Goal: Task Accomplishment & Management: Use online tool/utility

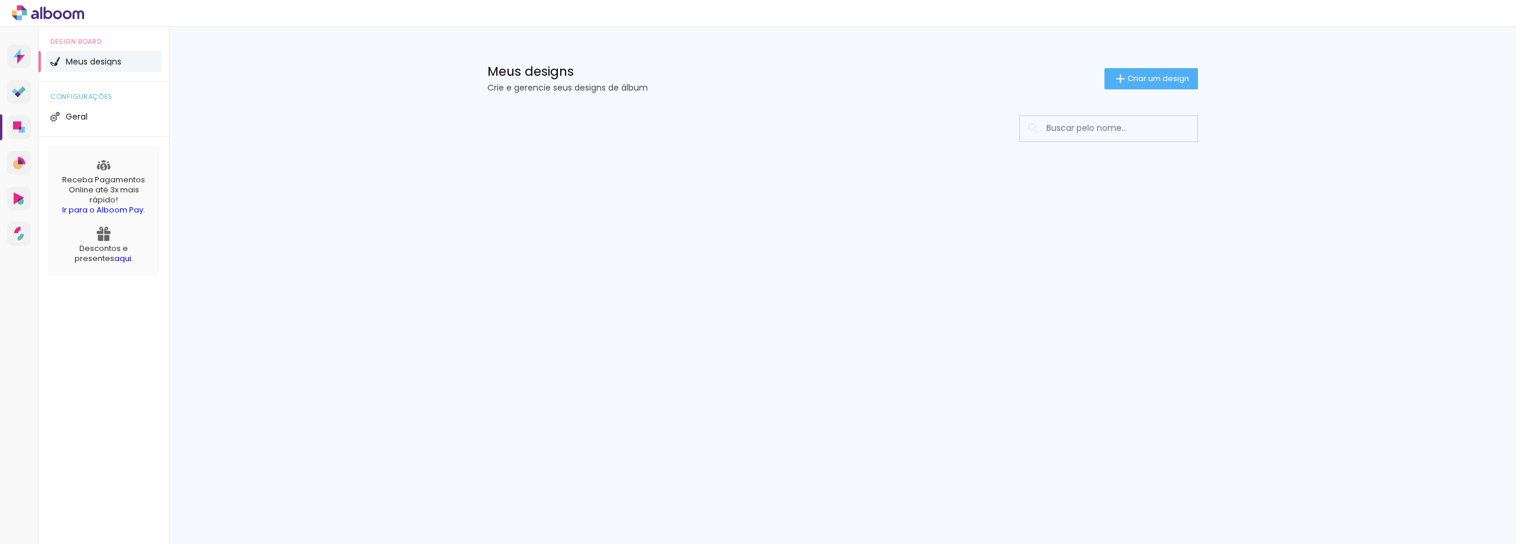
click at [74, 55] on li "Meus designs" at bounding box center [104, 61] width 116 height 21
click at [1136, 78] on span "Criar um design" at bounding box center [1158, 79] width 62 height 8
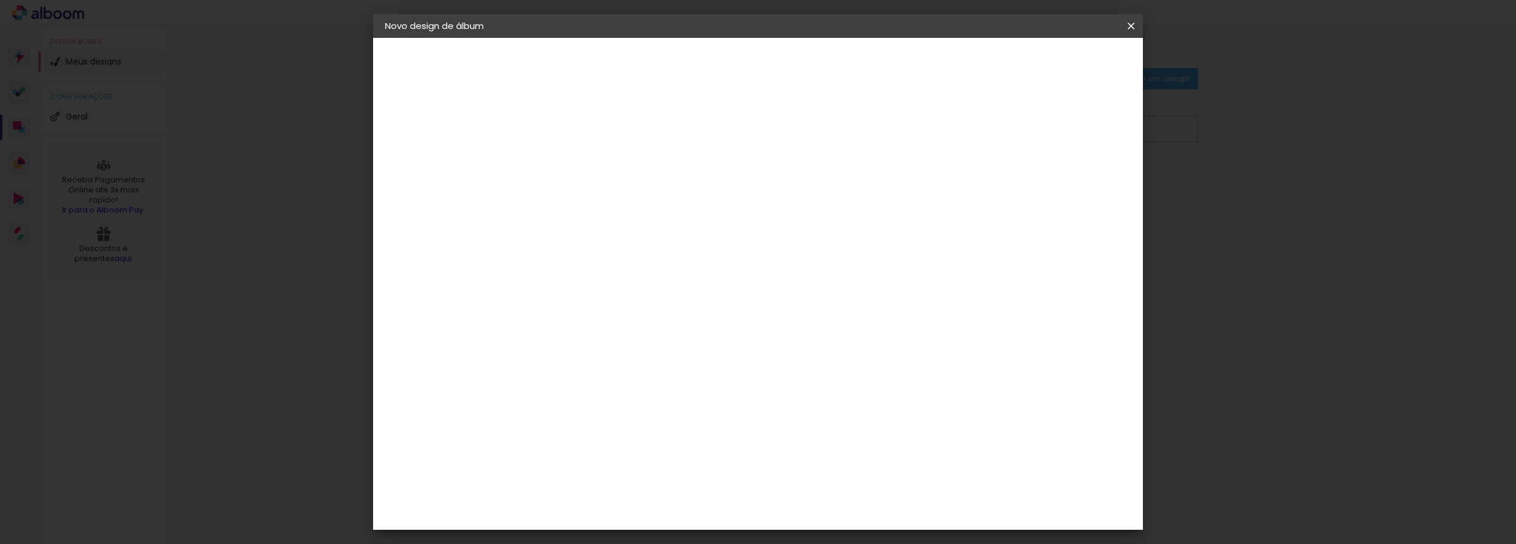
click at [578, 160] on input at bounding box center [578, 159] width 0 height 18
type input "ÁLBUM SEBASTIÃO CINTRA"
type paper-input "ÁLBUM SEBASTIÃO CINTRA"
paste input "Aniv. Sebastião Cintra 90 anos"
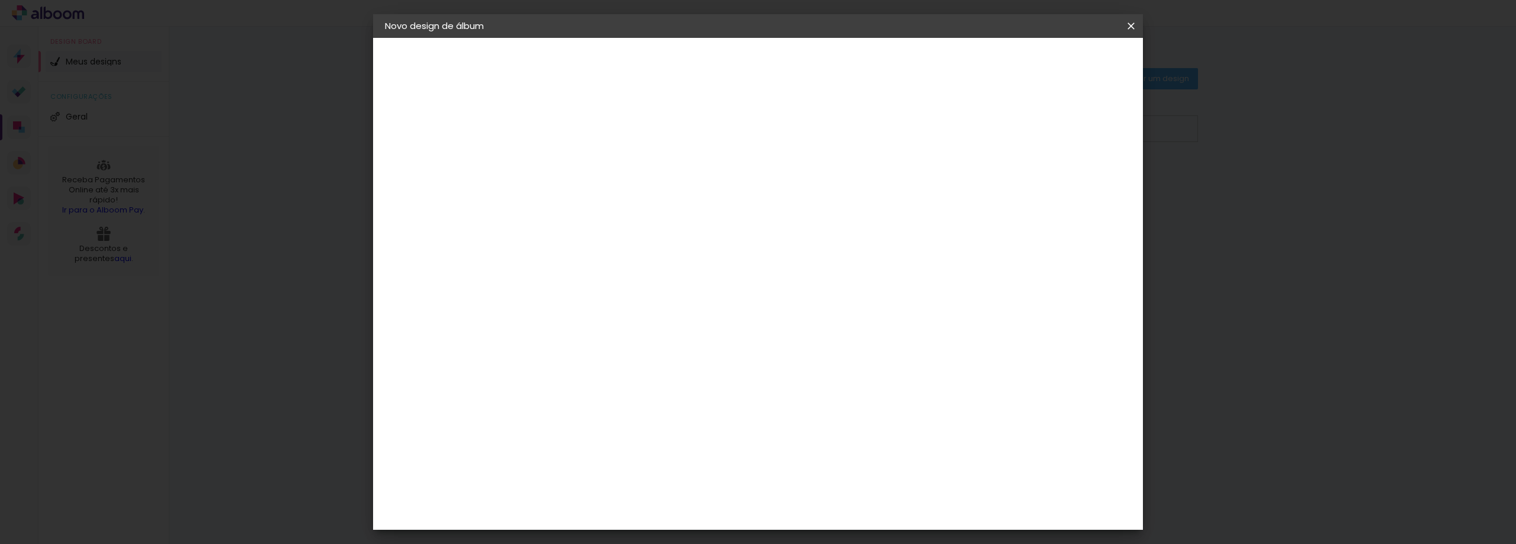
click at [578, 159] on input "ÁLBUM SEBASTIÃO CINTRAAniv. Sebastião Cintra 90 anos" at bounding box center [578, 159] width 0 height 18
type input "Álbum [PERSON_NAME] 90 anos"
type paper-input "Álbum [PERSON_NAME] 90 anos"
click at [0, 0] on slot "Avançar" at bounding box center [0, 0] width 0 height 0
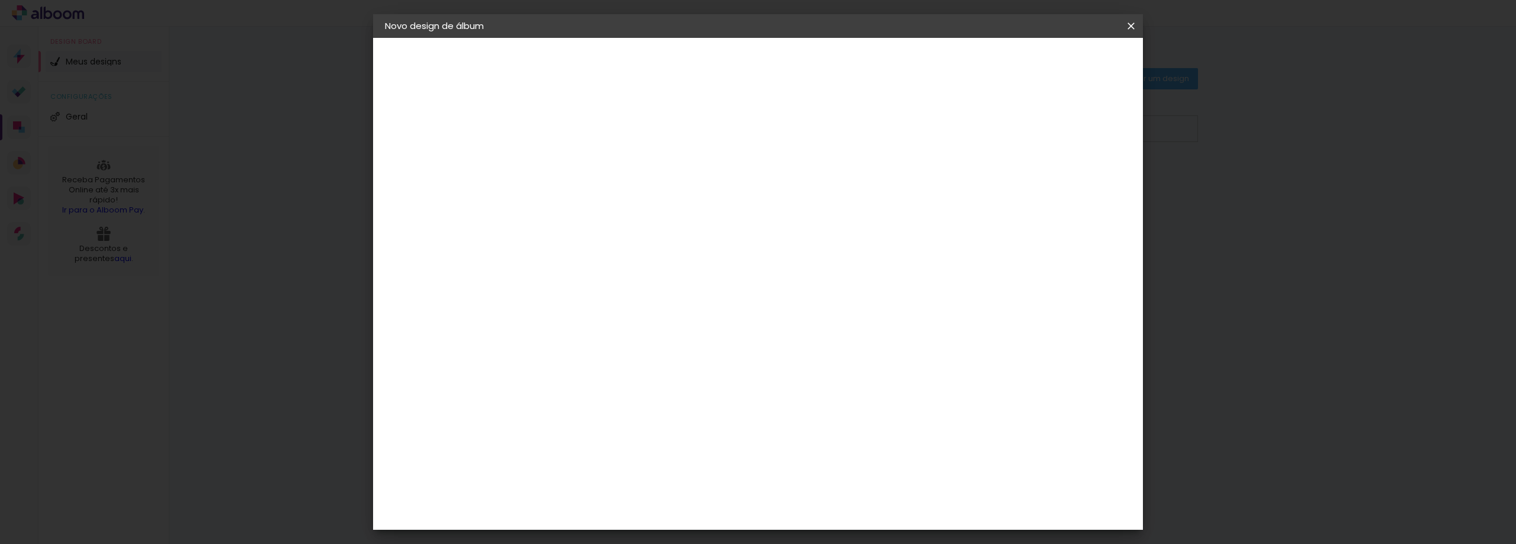
scroll to position [118, 0]
click at [629, 394] on div "Arte em Papel" at bounding box center [623, 394] width 104 height 19
click at [0, 0] on slot "Avançar" at bounding box center [0, 0] width 0 height 0
click at [0, 0] on slot "Voltar" at bounding box center [0, 0] width 0 height 0
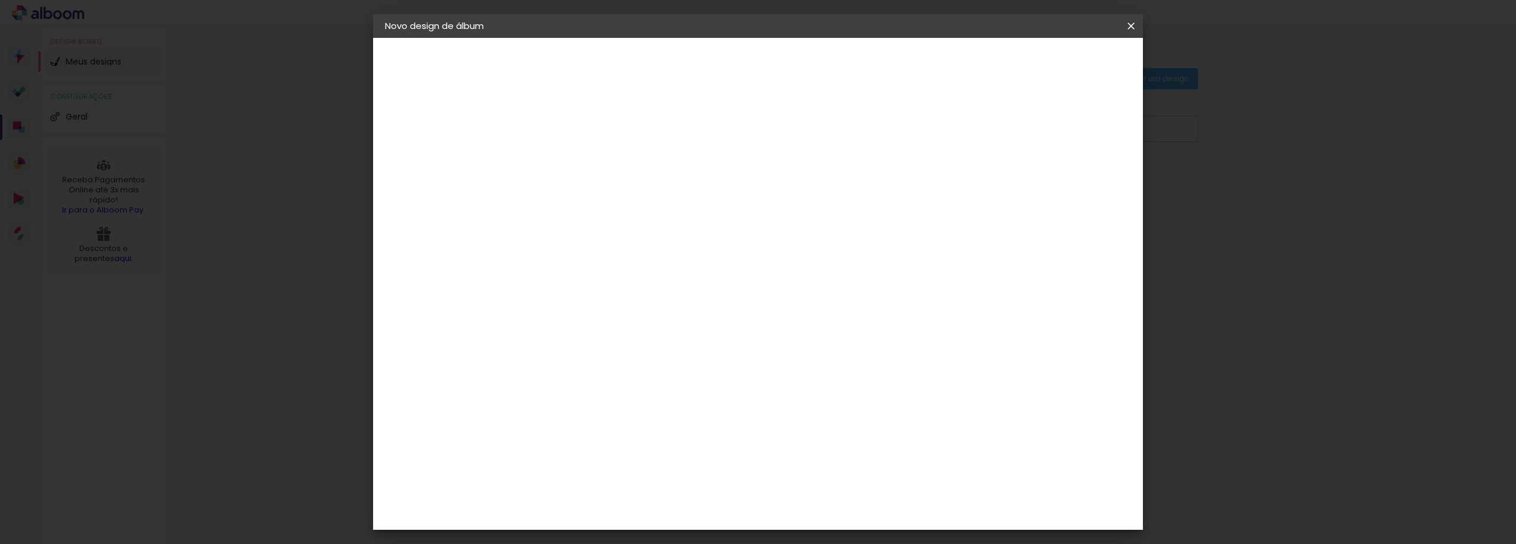
click at [615, 283] on div "AlfaFotoBook" at bounding box center [602, 278] width 63 height 9
click at [0, 0] on slot "Avançar" at bounding box center [0, 0] width 0 height 0
click at [0, 0] on slot "Voltar" at bounding box center [0, 0] width 0 height 0
click at [602, 281] on div "C1 Albuns" at bounding box center [586, 290] width 31 height 19
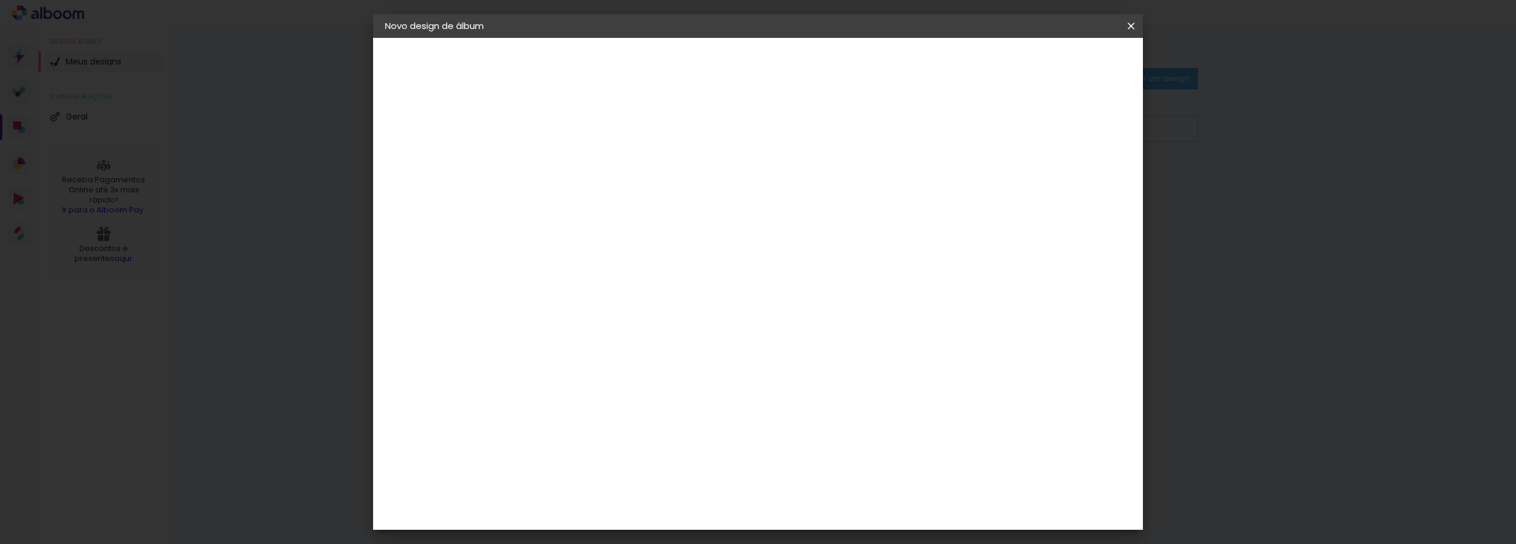
click at [0, 0] on slot "Avançar" at bounding box center [0, 0] width 0 height 0
click at [639, 199] on iron-icon at bounding box center [632, 206] width 14 height 14
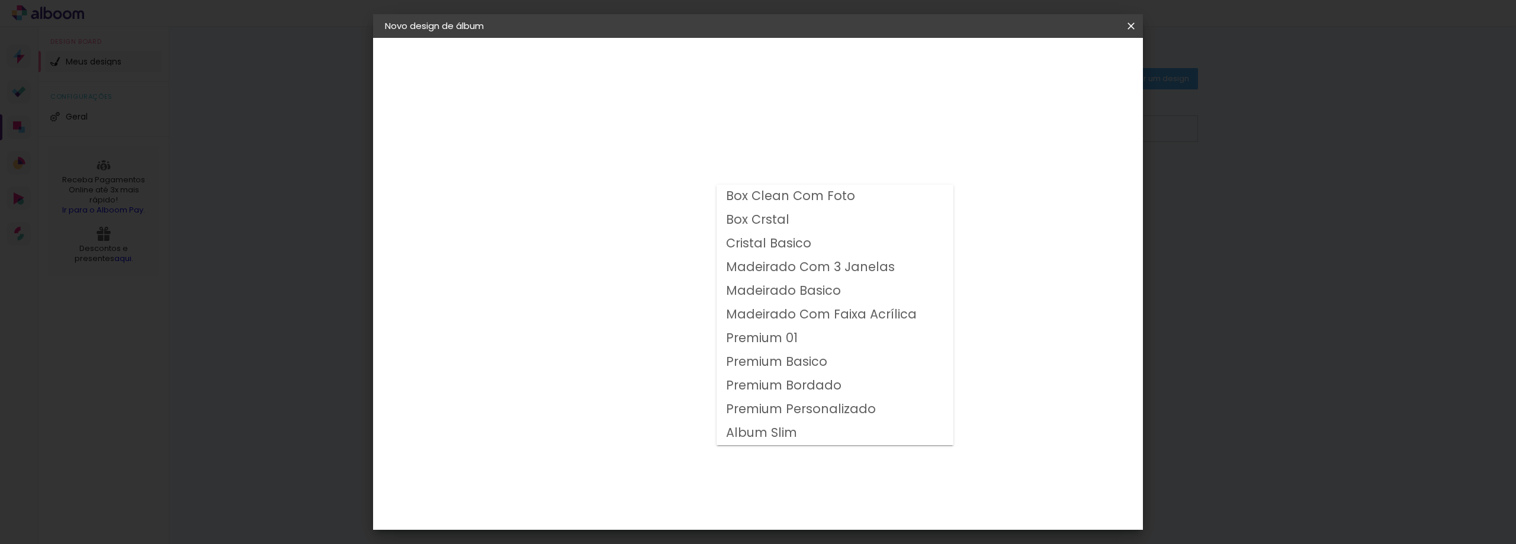
click at [690, 139] on div "Opções disponíveis Box Clean Com Foto Box Crstal Cristal Basico Madeirado Com 3…" at bounding box center [608, 88] width 163 height 101
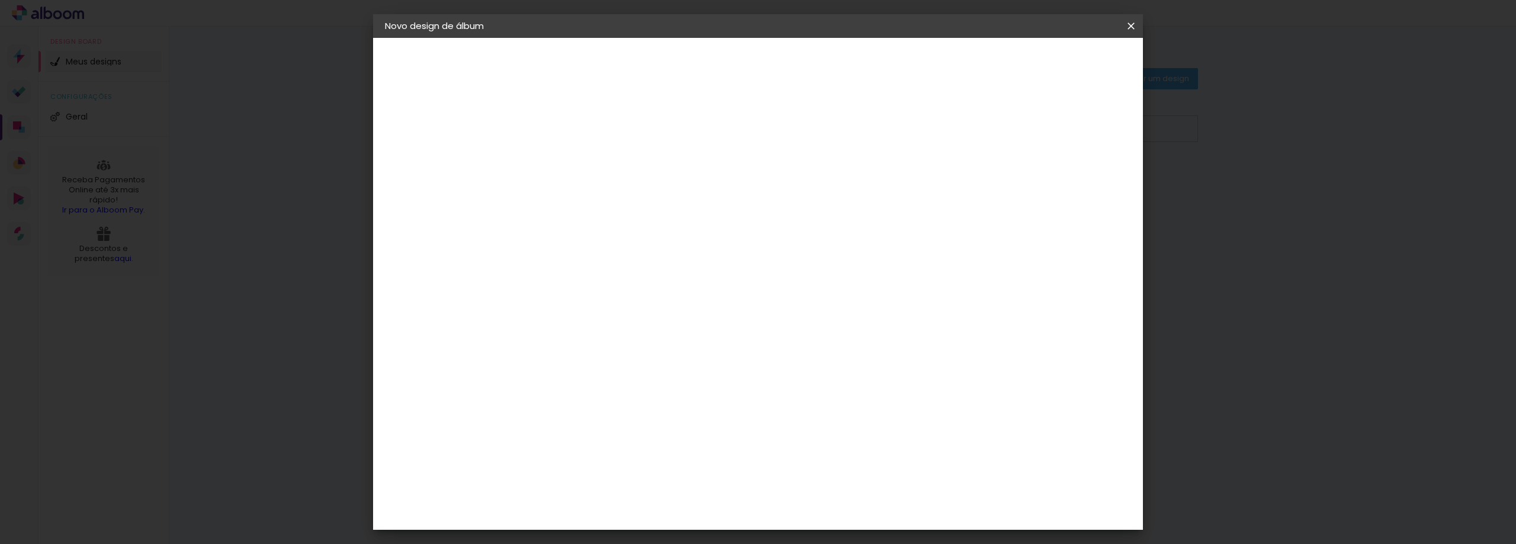
click at [0, 0] on slot "Voltar" at bounding box center [0, 0] width 0 height 0
click at [600, 317] on div "Digipix Pro" at bounding box center [586, 326] width 30 height 19
click at [0, 0] on slot "Avançar" at bounding box center [0, 0] width 0 height 0
click at [0, 0] on slot "Voltar" at bounding box center [0, 0] width 0 height 0
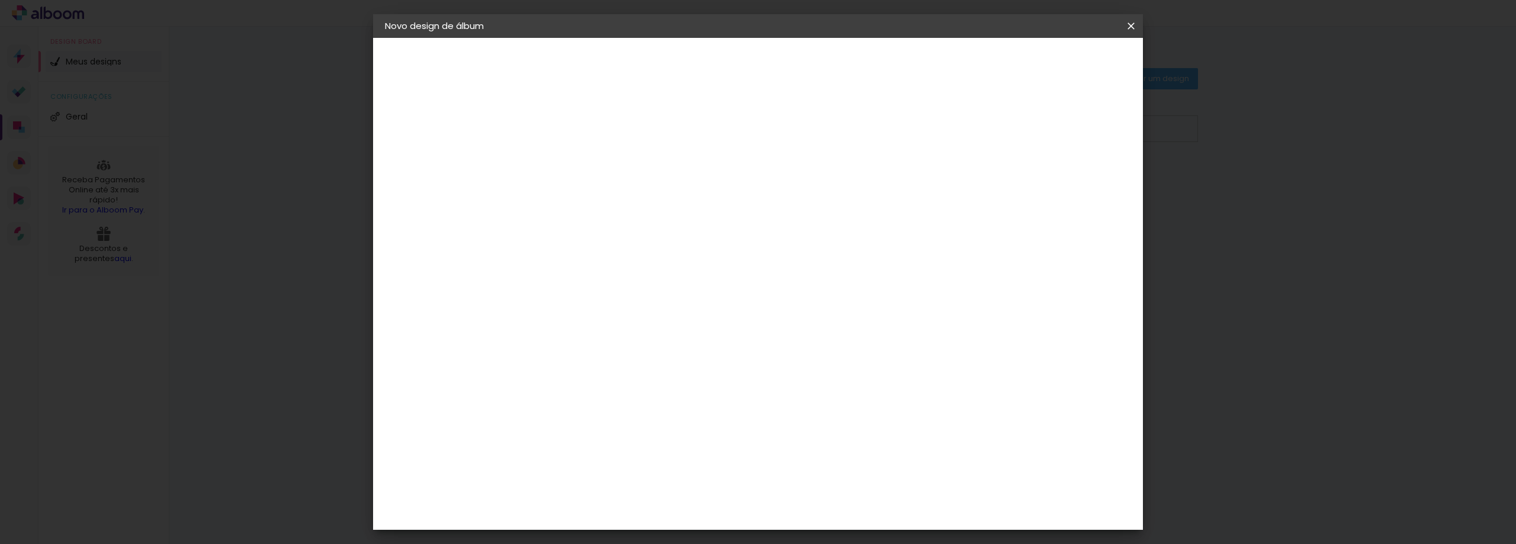
scroll to position [296, 0]
click at [601, 285] on div "Belo Álbum" at bounding box center [586, 293] width 30 height 19
click at [0, 0] on slot "Avançar" at bounding box center [0, 0] width 0 height 0
click at [0, 0] on slot "Voltar" at bounding box center [0, 0] width 0 height 0
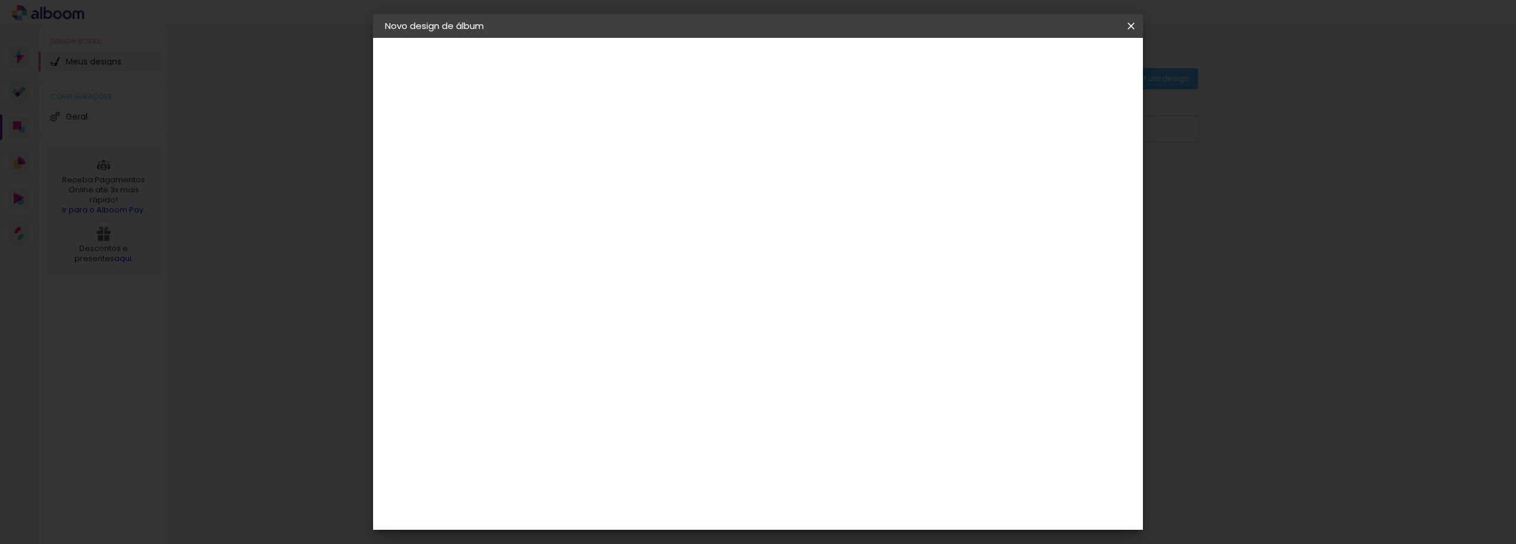
click at [607, 373] on div "Canaan Álbuns" at bounding box center [589, 382] width 37 height 19
click at [0, 0] on slot "Avançar" at bounding box center [0, 0] width 0 height 0
click at [0, 0] on slot "Voltar" at bounding box center [0, 0] width 0 height 0
click at [602, 340] on div "C1 Albuns" at bounding box center [586, 349] width 31 height 19
click at [0, 0] on slot "Avançar" at bounding box center [0, 0] width 0 height 0
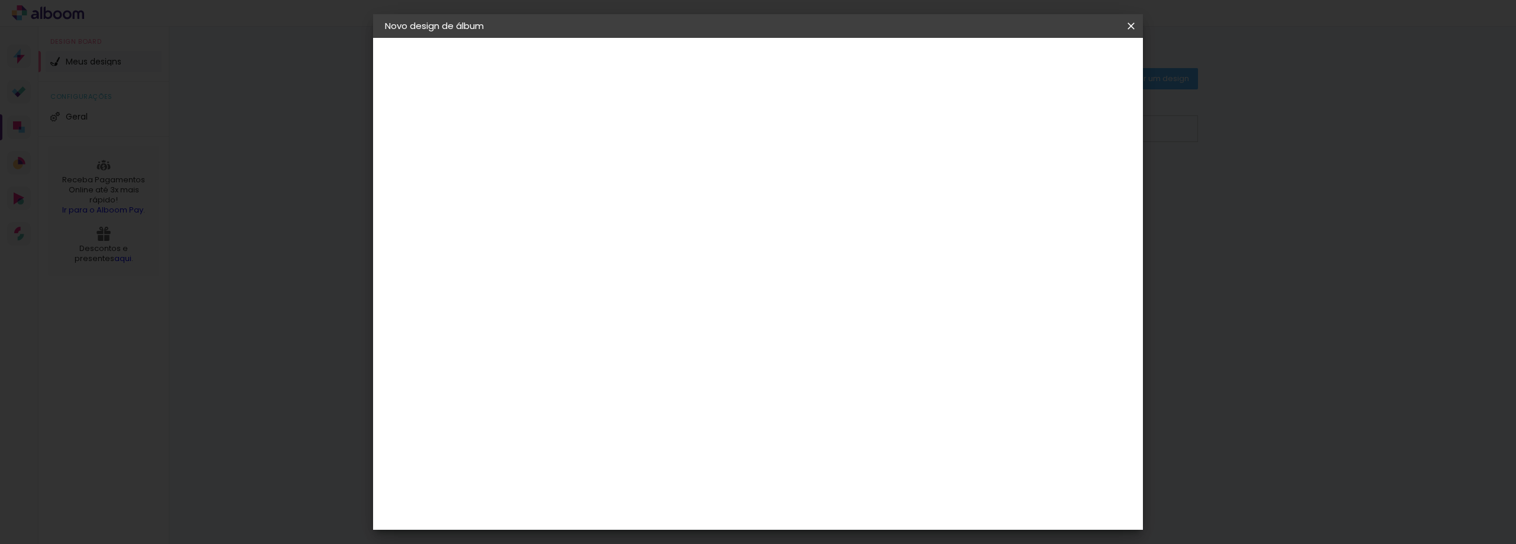
click at [639, 199] on iron-icon at bounding box center [632, 206] width 14 height 14
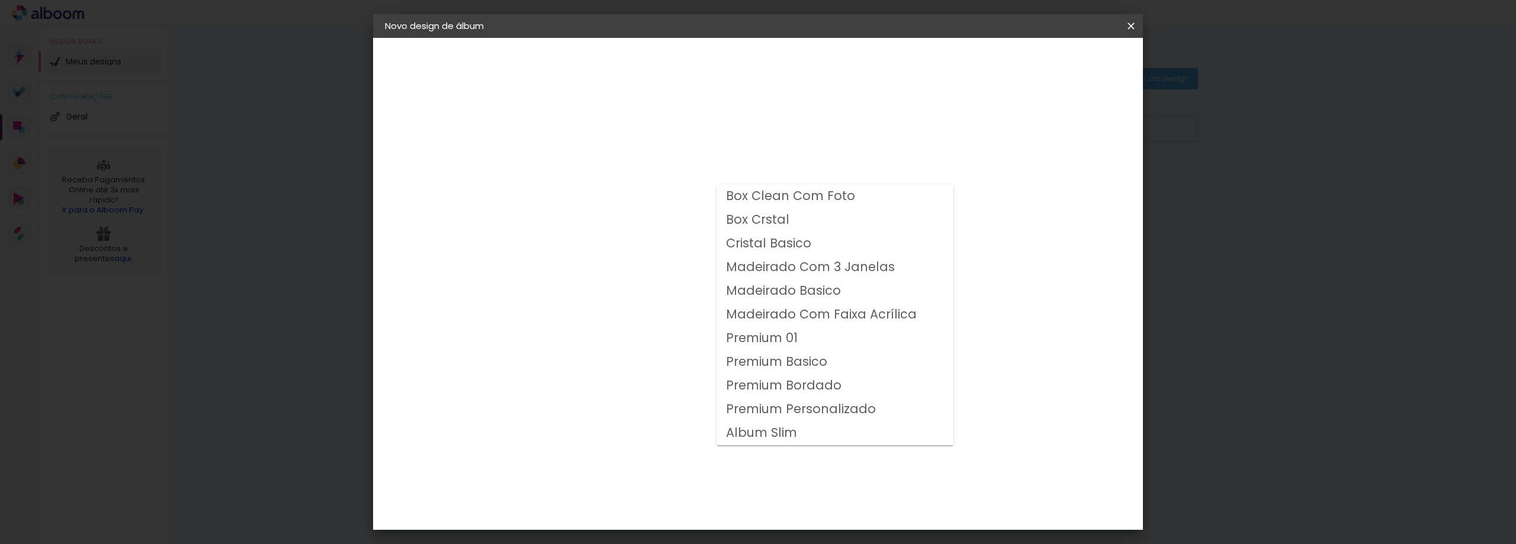
click at [690, 139] on div "Opções disponíveis Box Clean Com Foto Box Crstal Cristal Basico Madeirado Com 3…" at bounding box center [608, 88] width 163 height 101
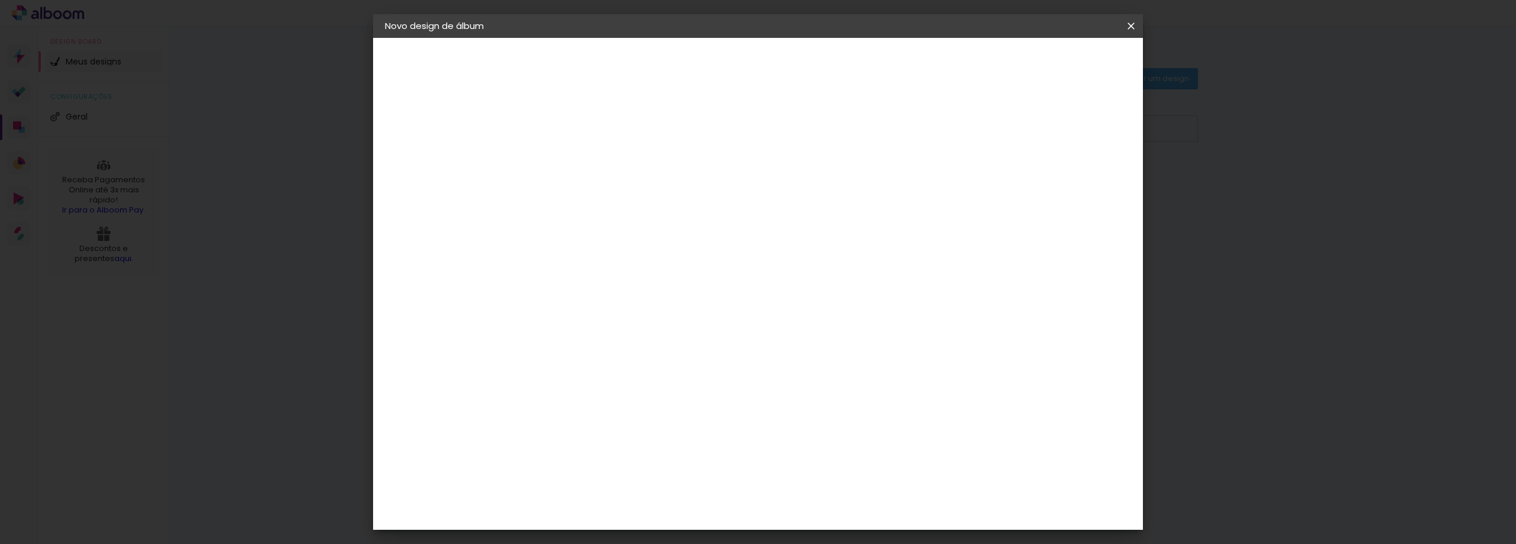
click at [643, 245] on div "Escolha o tamanho" at bounding box center [608, 270] width 69 height 55
click at [643, 192] on paper-input-container "Linha" at bounding box center [608, 207] width 69 height 30
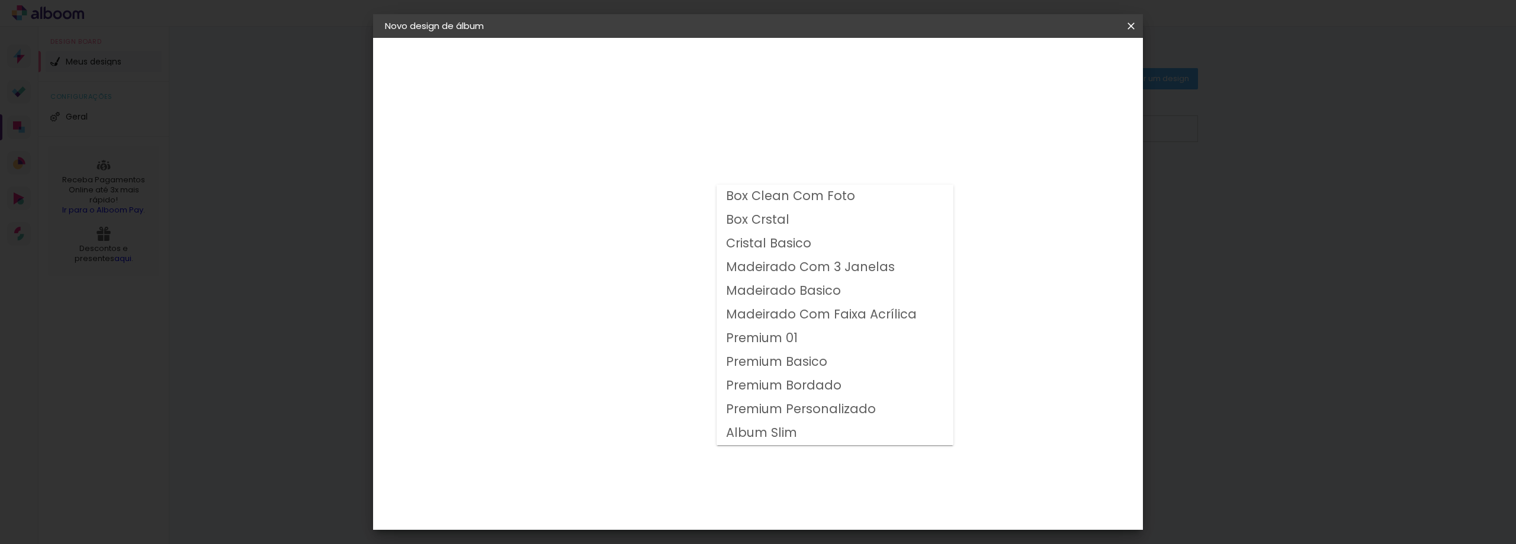
click at [808, 215] on paper-item "Box Crstal" at bounding box center [834, 220] width 237 height 24
type input "Box Crstal"
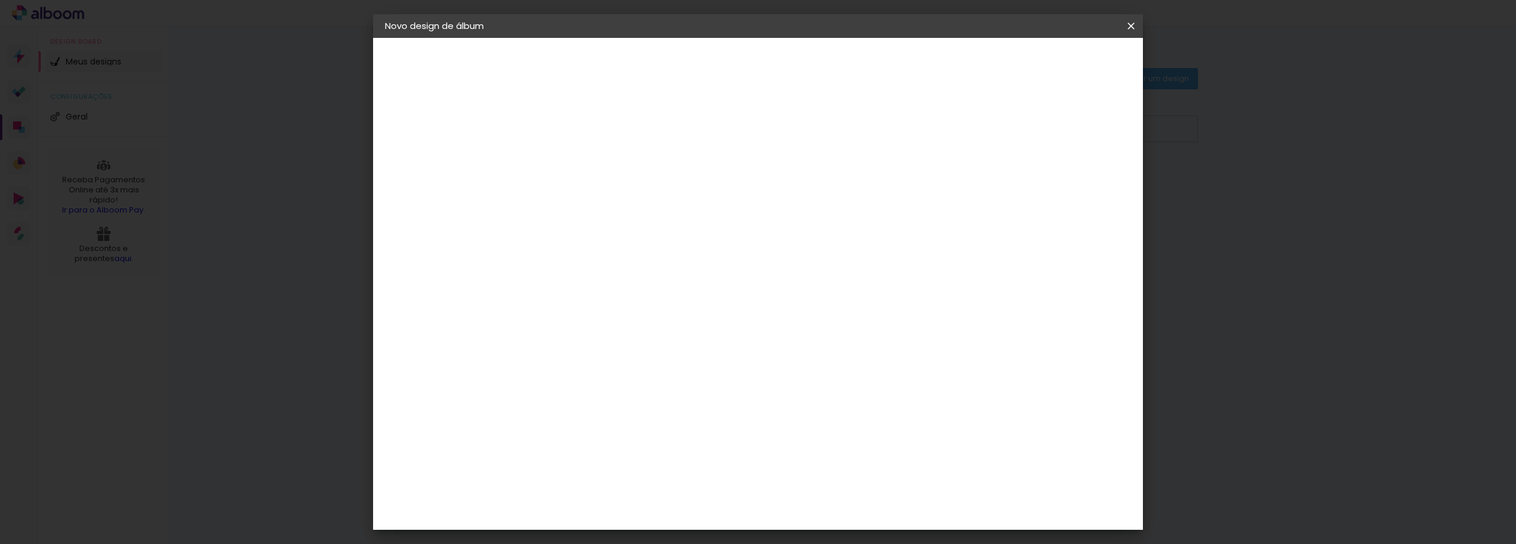
click at [741, 284] on span "20.3 × 51 cm" at bounding box center [721, 286] width 39 height 24
click at [0, 0] on slot "Avançar" at bounding box center [0, 0] width 0 height 0
click at [1037, 134] on div "Mostrar sangria" at bounding box center [1029, 128] width 79 height 15
type paper-checkbox "on"
click at [1057, 62] on span "Iniciar design" at bounding box center [1030, 63] width 54 height 8
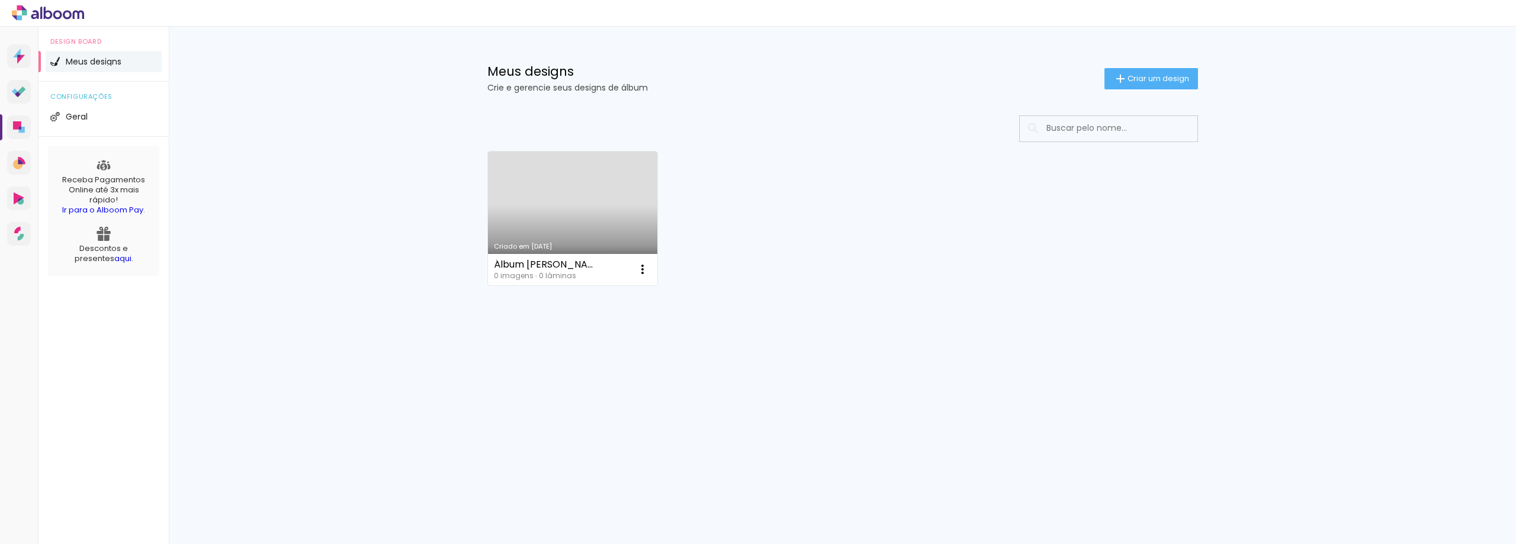
click at [579, 198] on link "Criado em [DATE]" at bounding box center [573, 219] width 170 height 134
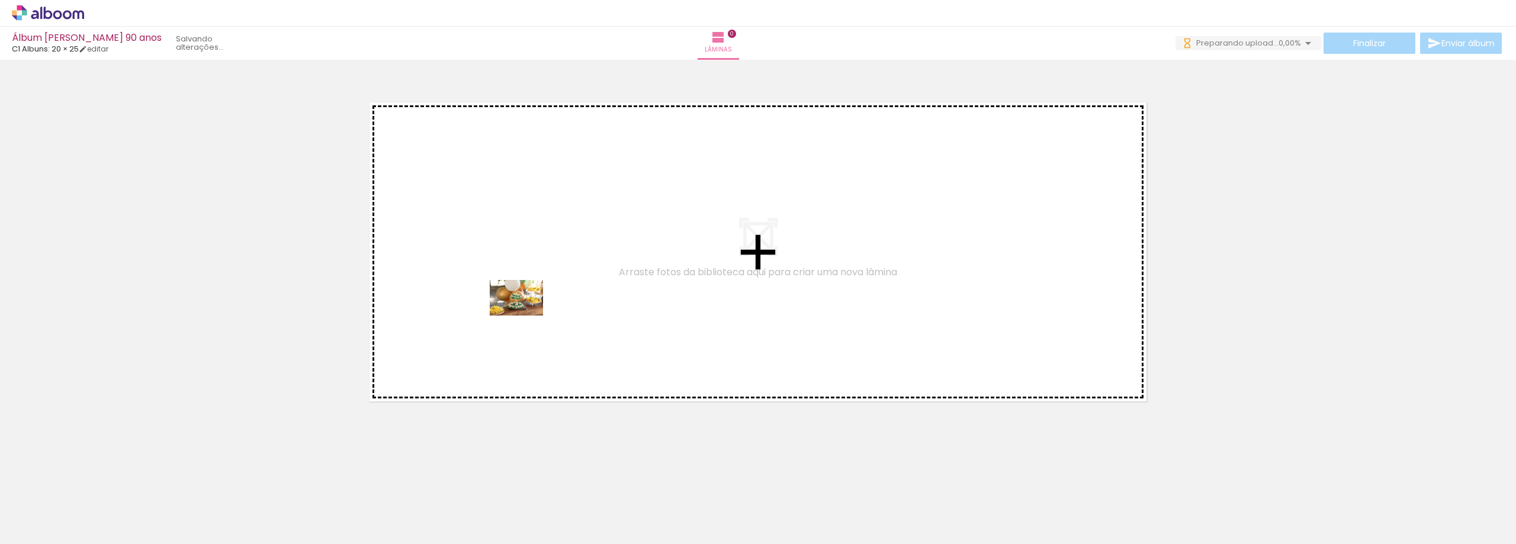
drag, startPoint x: 123, startPoint y: 510, endPoint x: 525, endPoint y: 316, distance: 446.7
click at [525, 316] on quentale-workspace at bounding box center [758, 272] width 1516 height 544
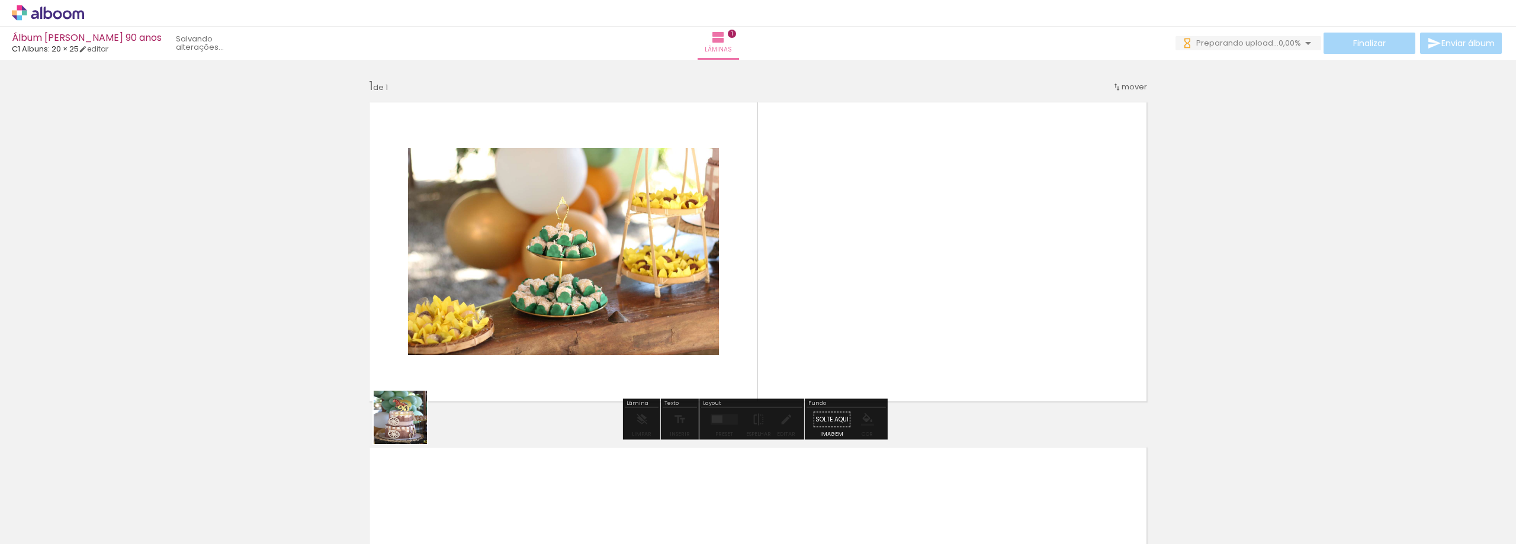
drag, startPoint x: 252, startPoint y: 515, endPoint x: 583, endPoint y: 348, distance: 370.4
click at [585, 348] on quentale-workspace at bounding box center [758, 272] width 1516 height 544
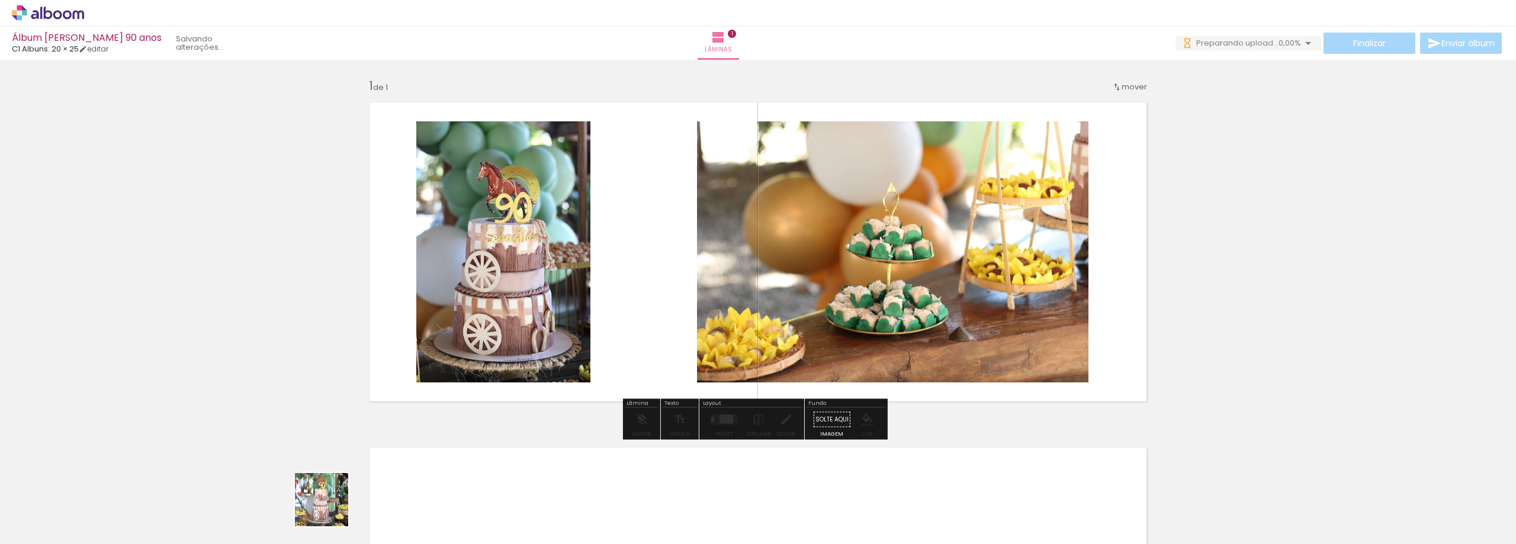
drag, startPoint x: 325, startPoint y: 514, endPoint x: 572, endPoint y: 343, distance: 300.1
click at [572, 342] on quentale-workspace at bounding box center [758, 272] width 1516 height 544
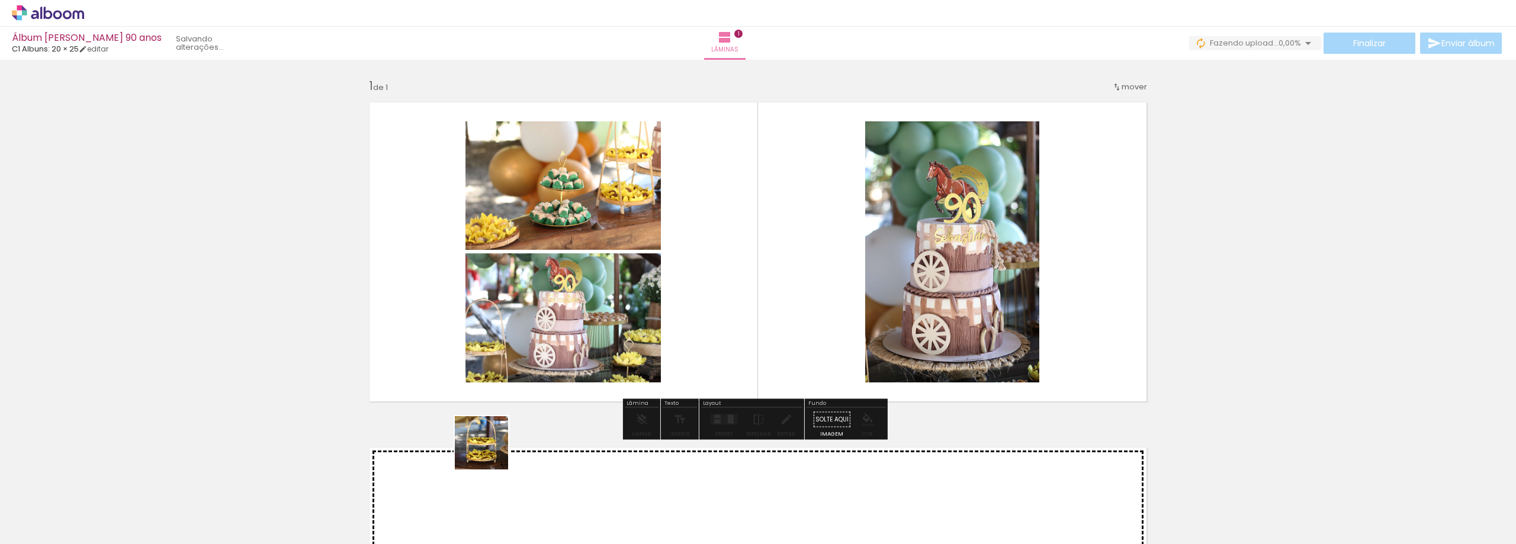
drag, startPoint x: 452, startPoint y: 515, endPoint x: 550, endPoint y: 335, distance: 205.1
click at [550, 335] on quentale-workspace at bounding box center [758, 272] width 1516 height 544
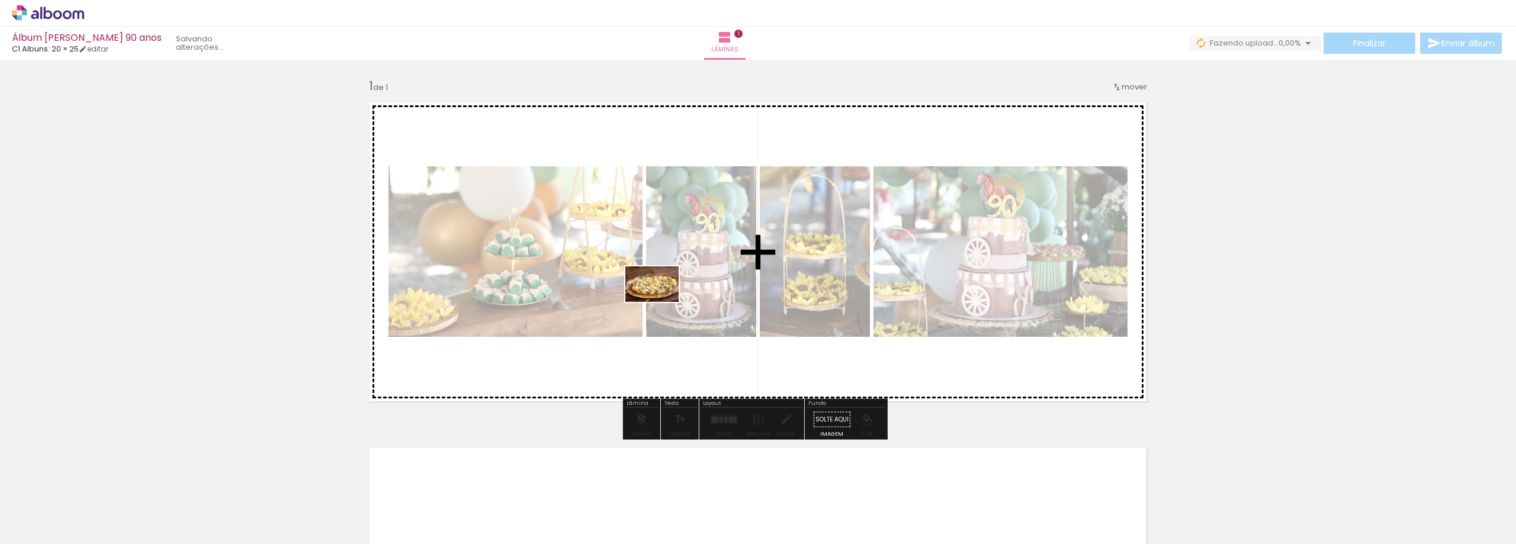
drag, startPoint x: 654, startPoint y: 510, endPoint x: 661, endPoint y: 302, distance: 207.9
click at [661, 302] on quentale-workspace at bounding box center [758, 272] width 1516 height 544
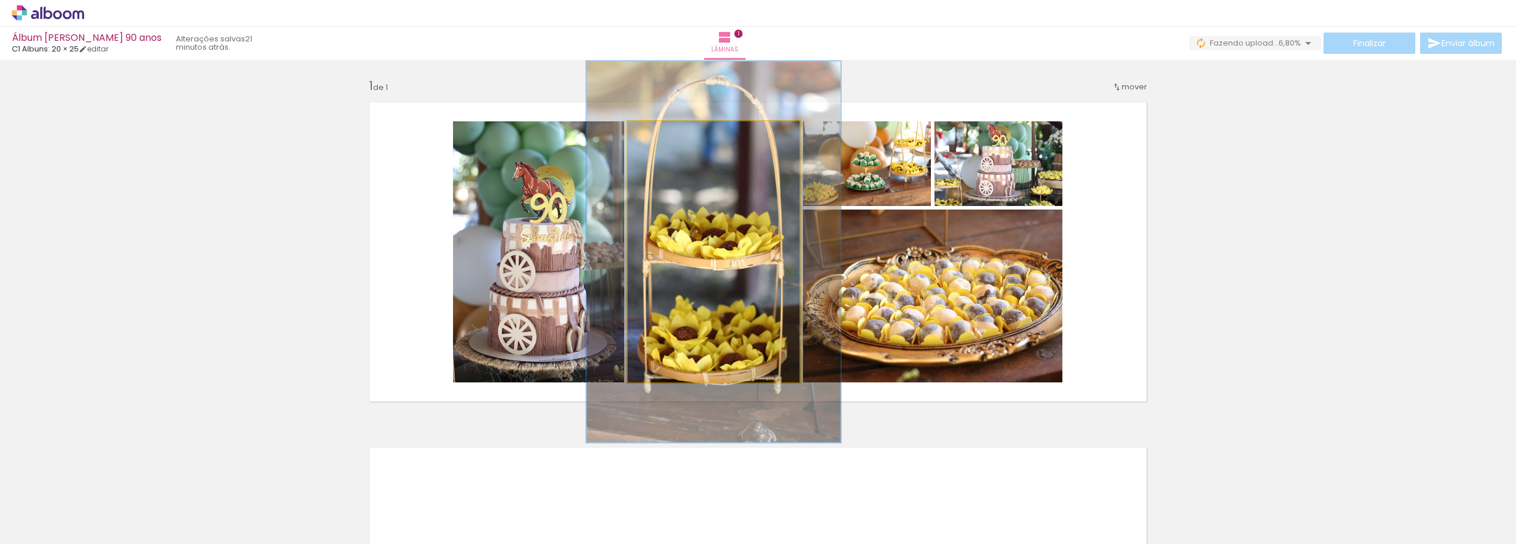
drag, startPoint x: 664, startPoint y: 131, endPoint x: 676, endPoint y: 131, distance: 11.9
click at [676, 131] on div at bounding box center [674, 133] width 19 height 19
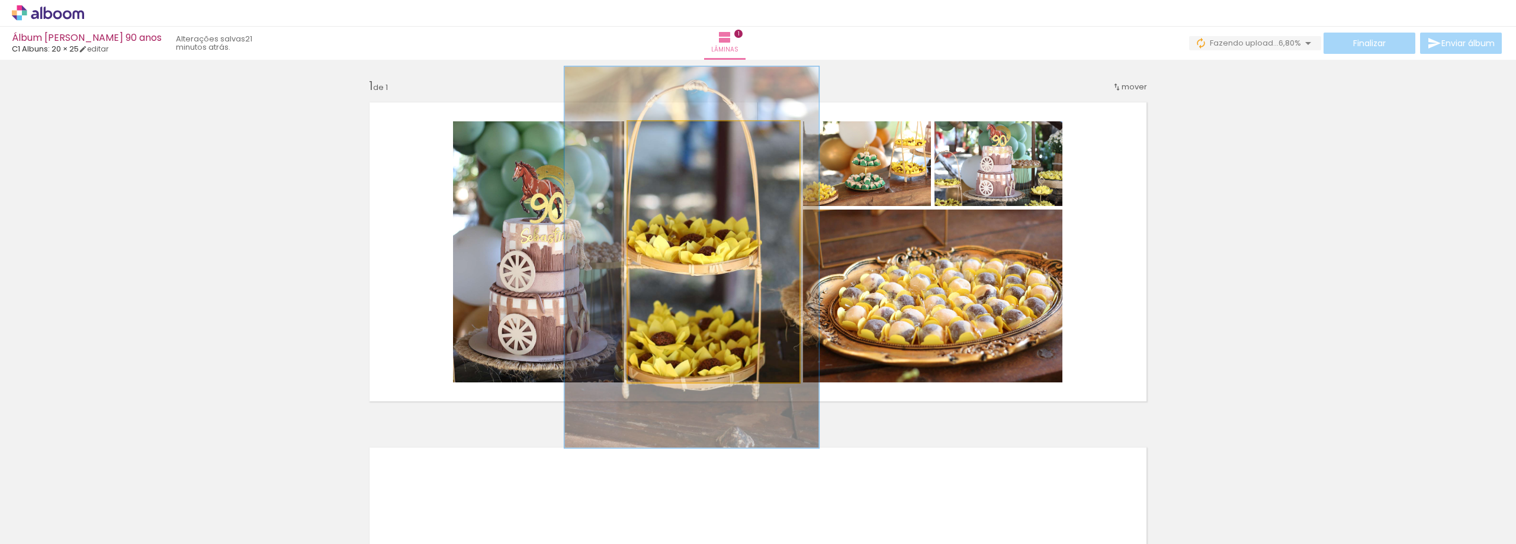
drag, startPoint x: 710, startPoint y: 198, endPoint x: 691, endPoint y: 203, distance: 20.3
drag, startPoint x: 668, startPoint y: 131, endPoint x: 627, endPoint y: 140, distance: 41.9
type paper-slider "100"
click at [631, 141] on div at bounding box center [672, 134] width 82 height 18
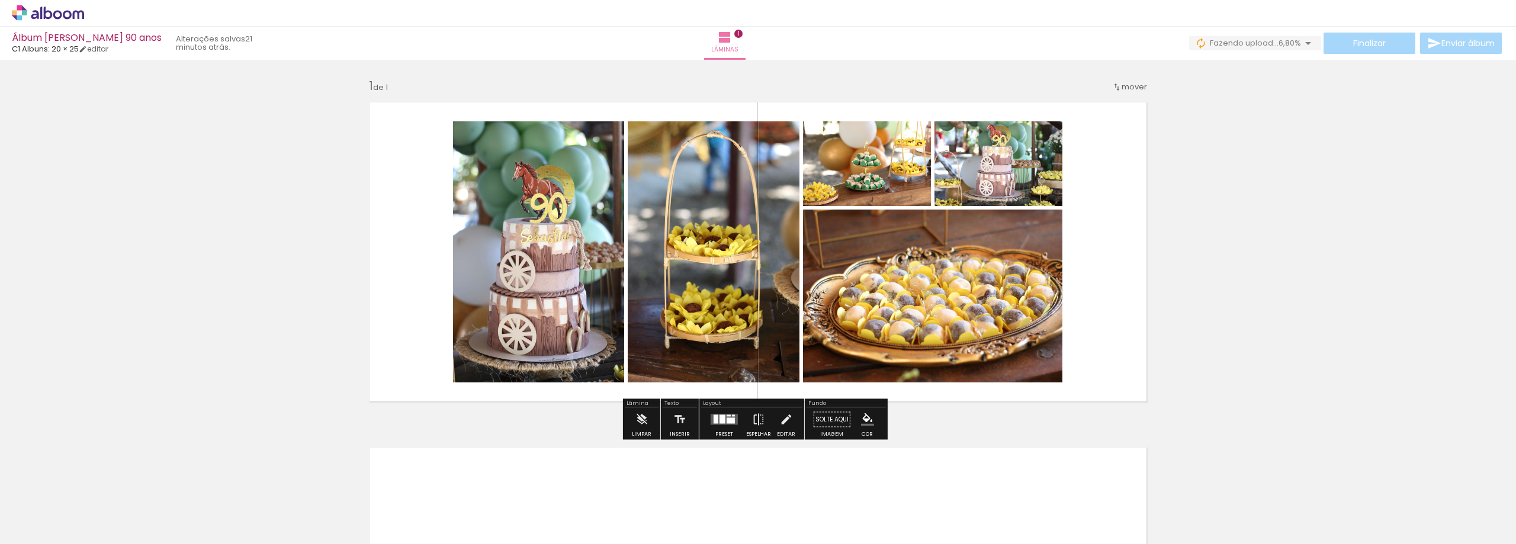
click at [865, 165] on quentale-photo at bounding box center [867, 163] width 128 height 85
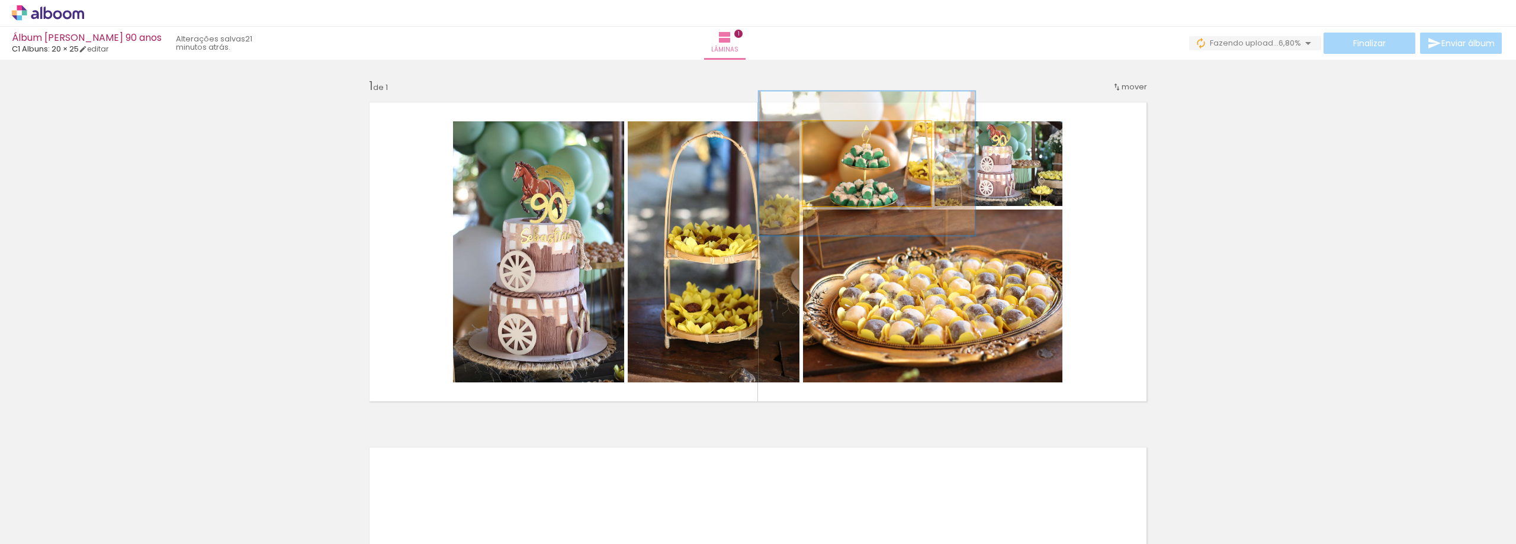
drag, startPoint x: 827, startPoint y: 134, endPoint x: 856, endPoint y: 139, distance: 28.8
type paper-slider "169"
click at [856, 139] on div at bounding box center [859, 133] width 19 height 19
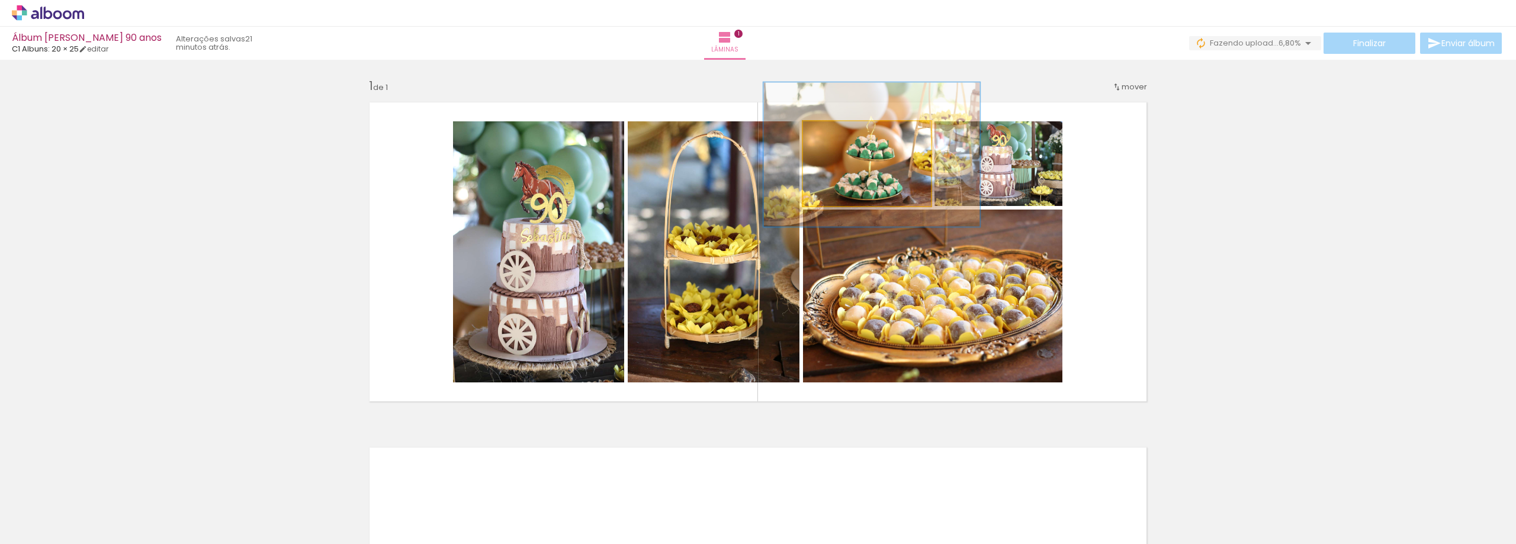
drag, startPoint x: 862, startPoint y: 172, endPoint x: 866, endPoint y: 165, distance: 8.7
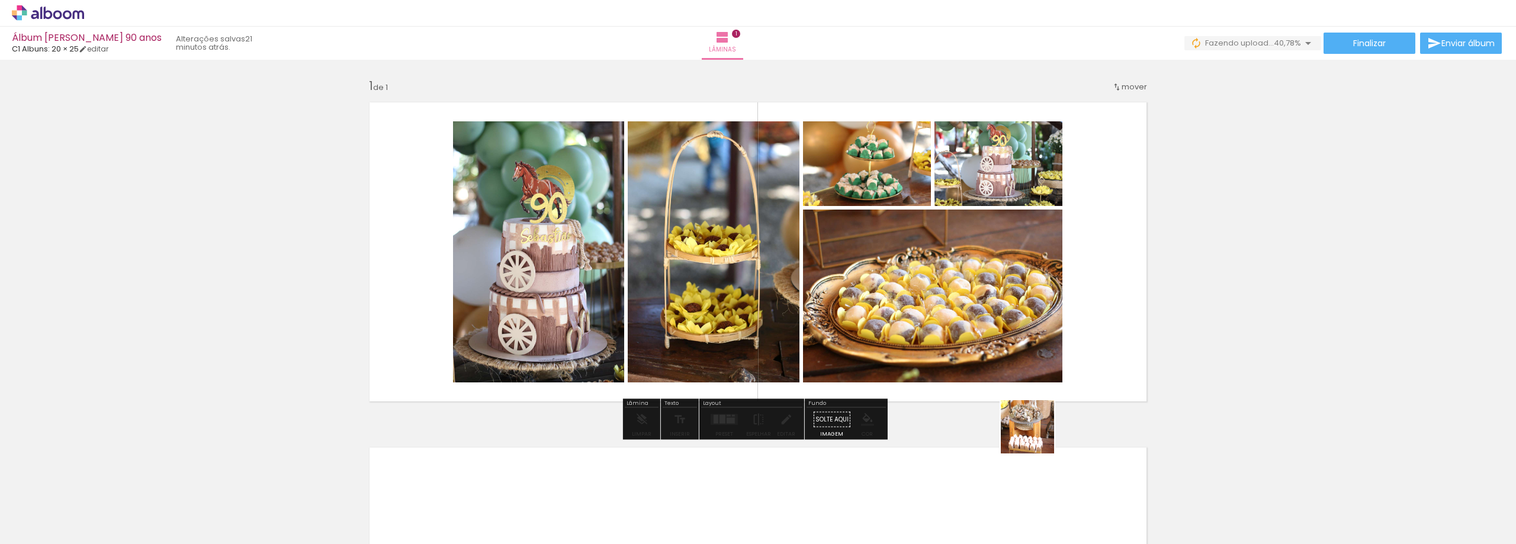
drag, startPoint x: 1036, startPoint y: 436, endPoint x: 978, endPoint y: 231, distance: 212.9
click at [978, 231] on quentale-workspace at bounding box center [758, 272] width 1516 height 544
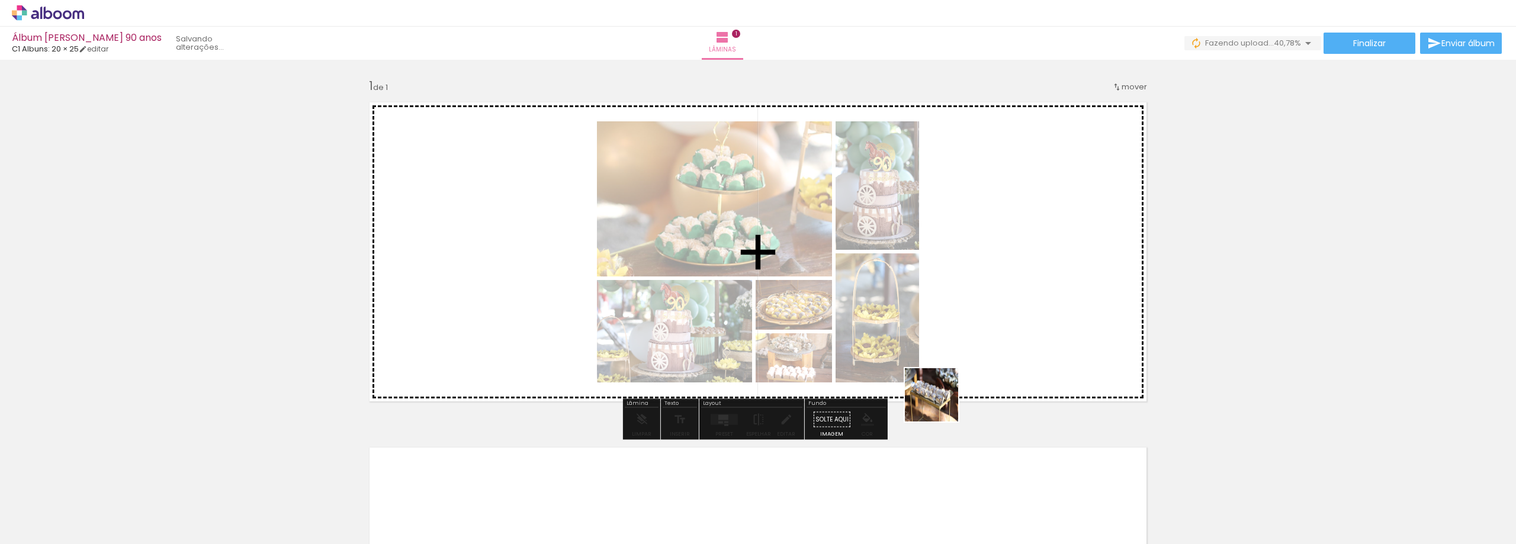
drag, startPoint x: 940, startPoint y: 404, endPoint x: 937, endPoint y: 304, distance: 100.1
click at [931, 297] on quentale-workspace at bounding box center [758, 272] width 1516 height 544
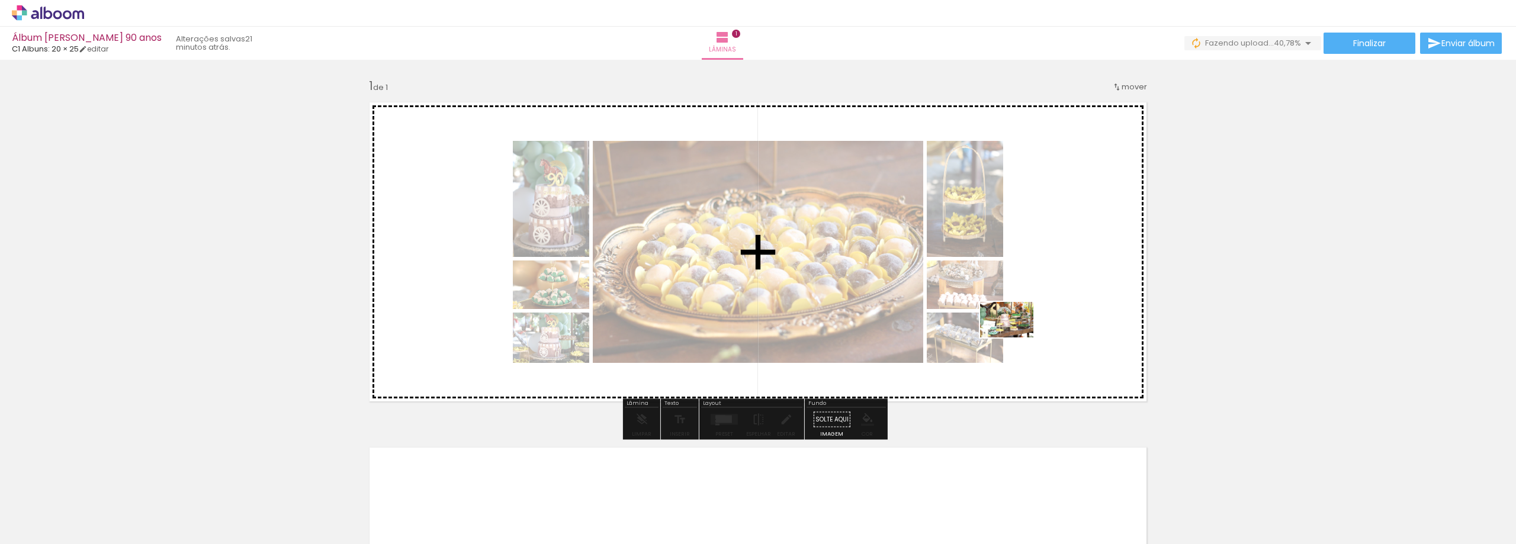
drag, startPoint x: 1215, startPoint y: 462, endPoint x: 1015, endPoint y: 337, distance: 235.4
click at [1015, 337] on quentale-workspace at bounding box center [758, 272] width 1516 height 544
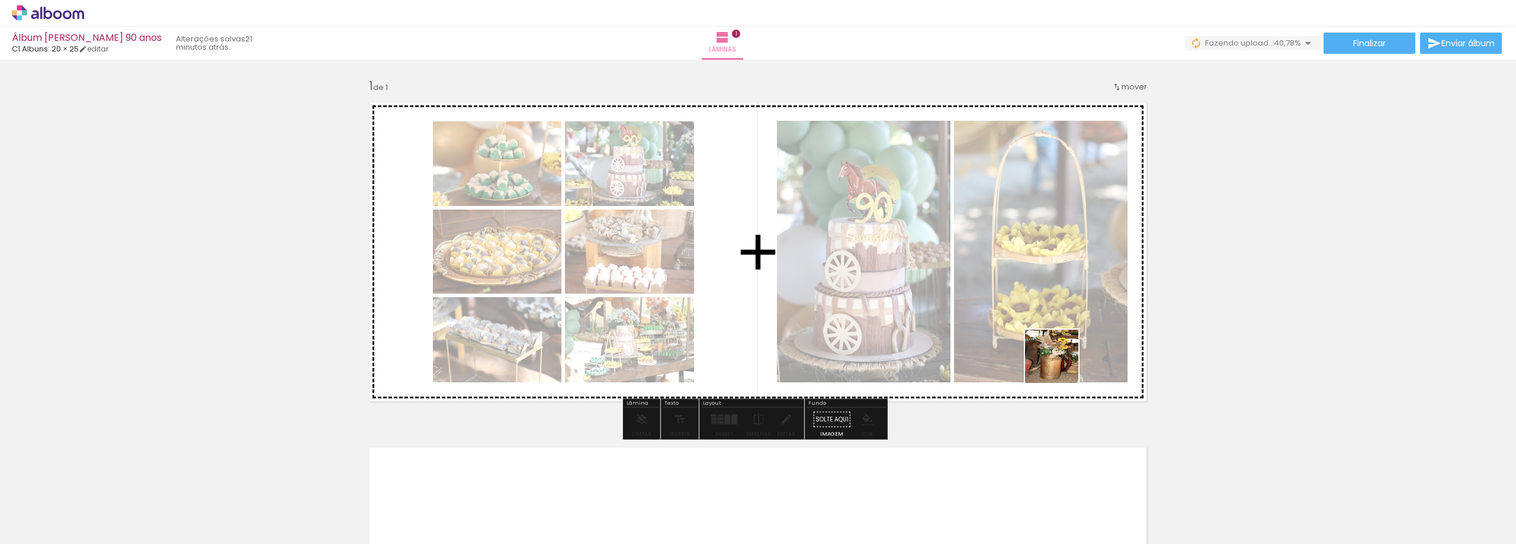
drag, startPoint x: 1377, startPoint y: 500, endPoint x: 989, endPoint y: 331, distance: 423.2
click at [989, 331] on quentale-workspace at bounding box center [758, 272] width 1516 height 544
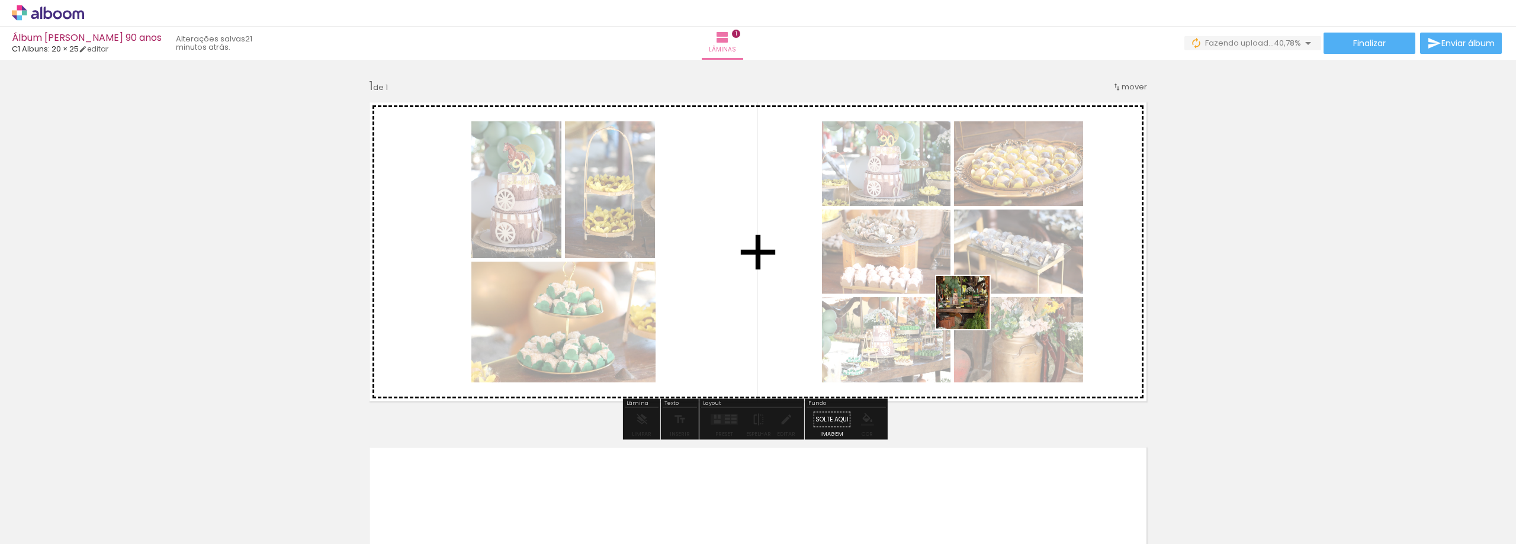
drag, startPoint x: 1229, startPoint y: 406, endPoint x: 972, endPoint y: 311, distance: 273.7
click at [972, 311] on quentale-workspace at bounding box center [758, 272] width 1516 height 544
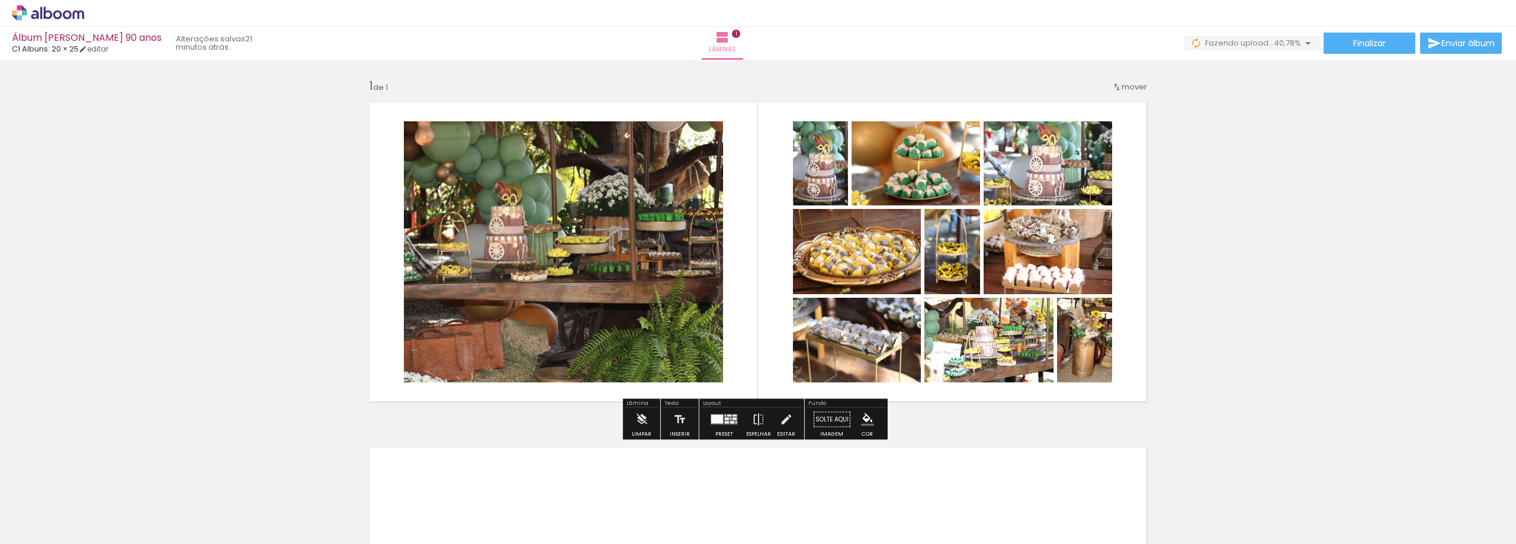
scroll to position [0, 1045]
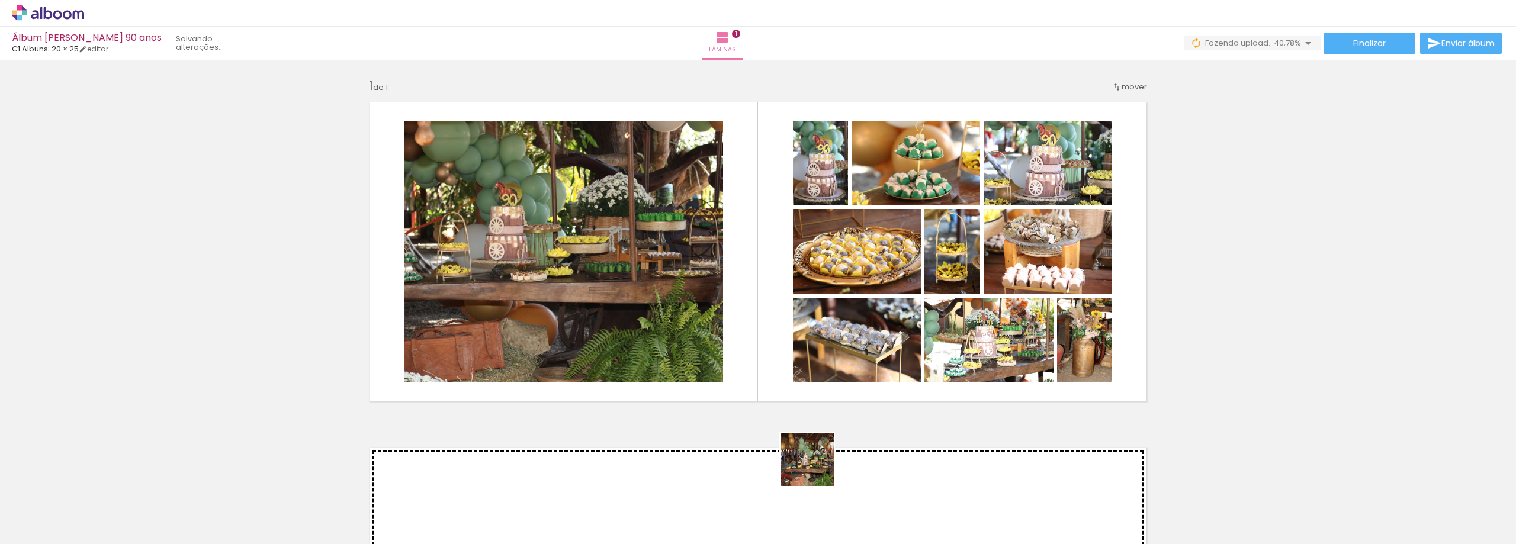
drag, startPoint x: 816, startPoint y: 468, endPoint x: 829, endPoint y: 365, distance: 104.5
click at [829, 365] on quentale-workspace at bounding box center [758, 272] width 1516 height 544
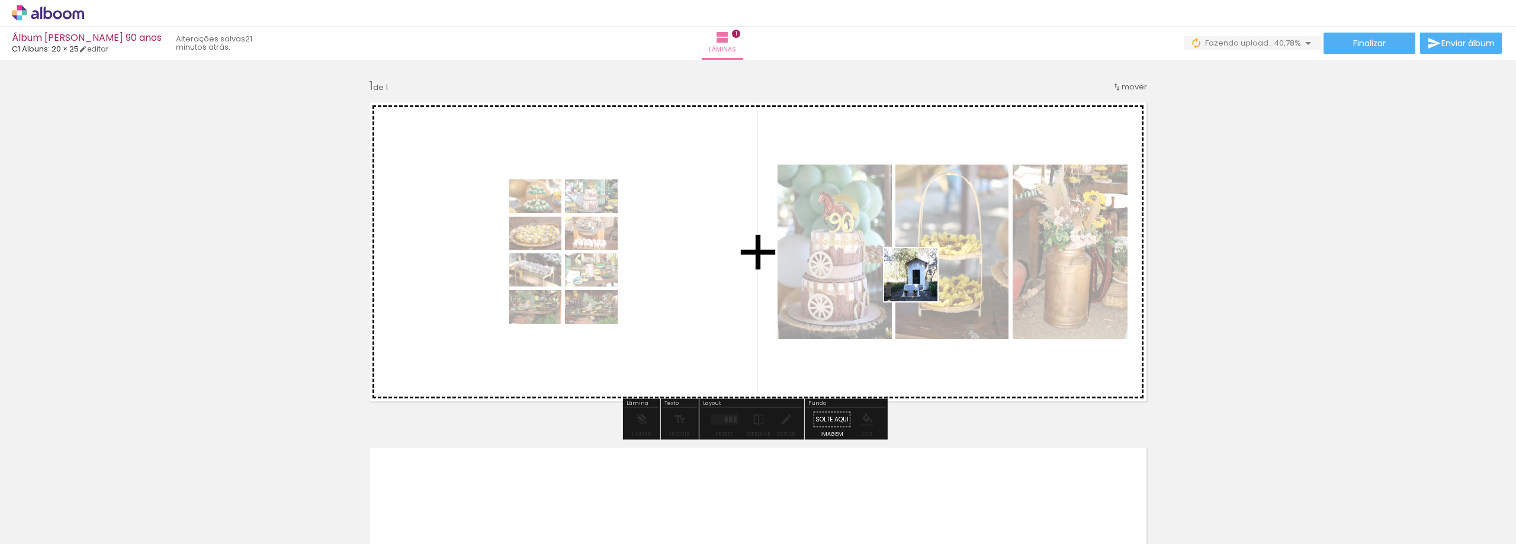
drag, startPoint x: 933, startPoint y: 490, endPoint x: 998, endPoint y: 462, distance: 70.8
click at [919, 282] on quentale-workspace at bounding box center [758, 272] width 1516 height 544
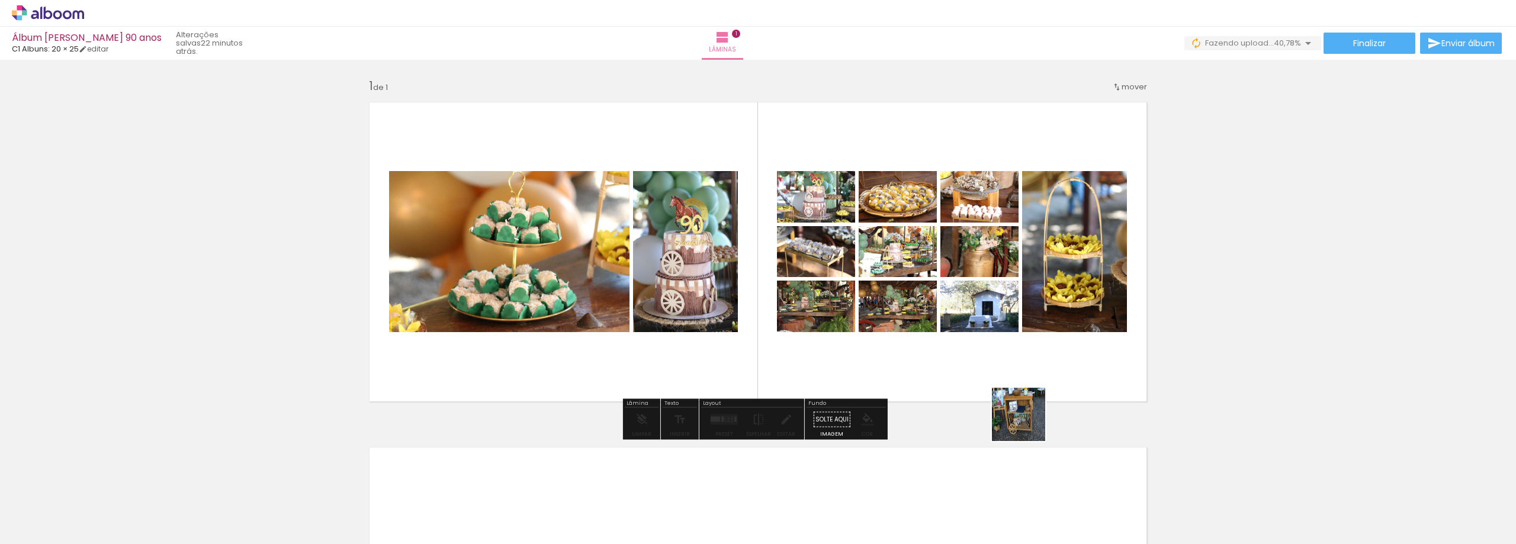
drag, startPoint x: 1053, startPoint y: 481, endPoint x: 978, endPoint y: 326, distance: 172.7
click at [976, 321] on quentale-workspace at bounding box center [758, 272] width 1516 height 544
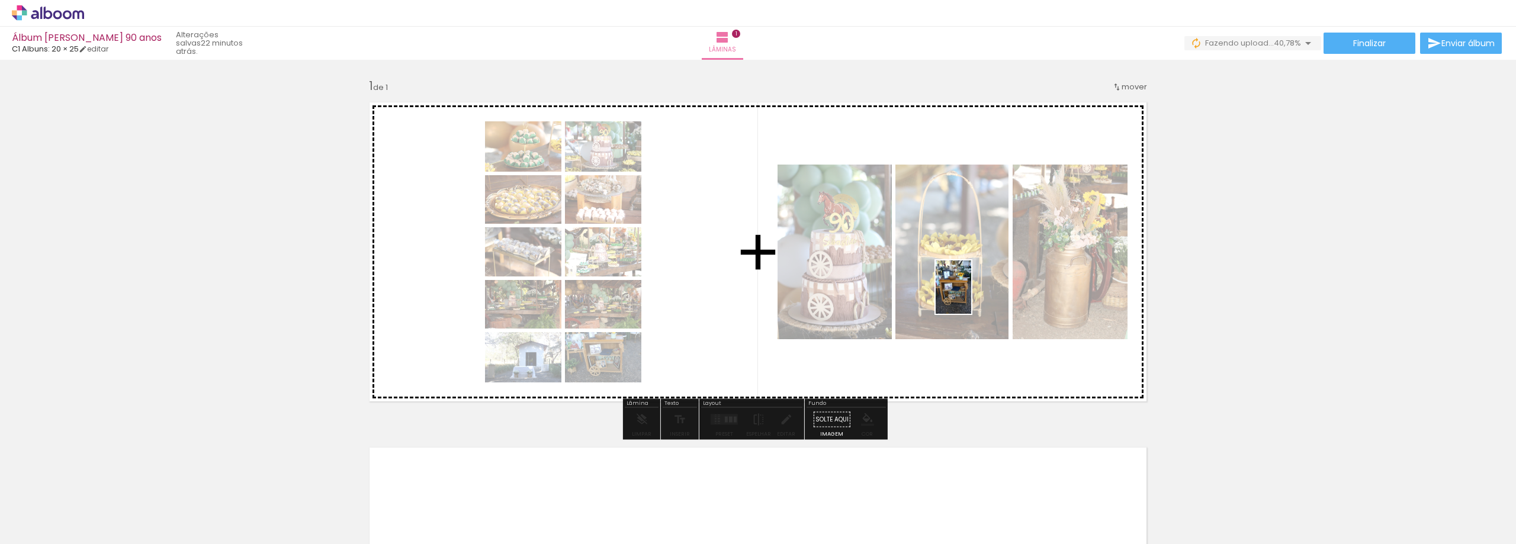
drag, startPoint x: 1130, startPoint y: 507, endPoint x: 975, endPoint y: 299, distance: 259.3
click at [970, 295] on quentale-workspace at bounding box center [758, 272] width 1516 height 544
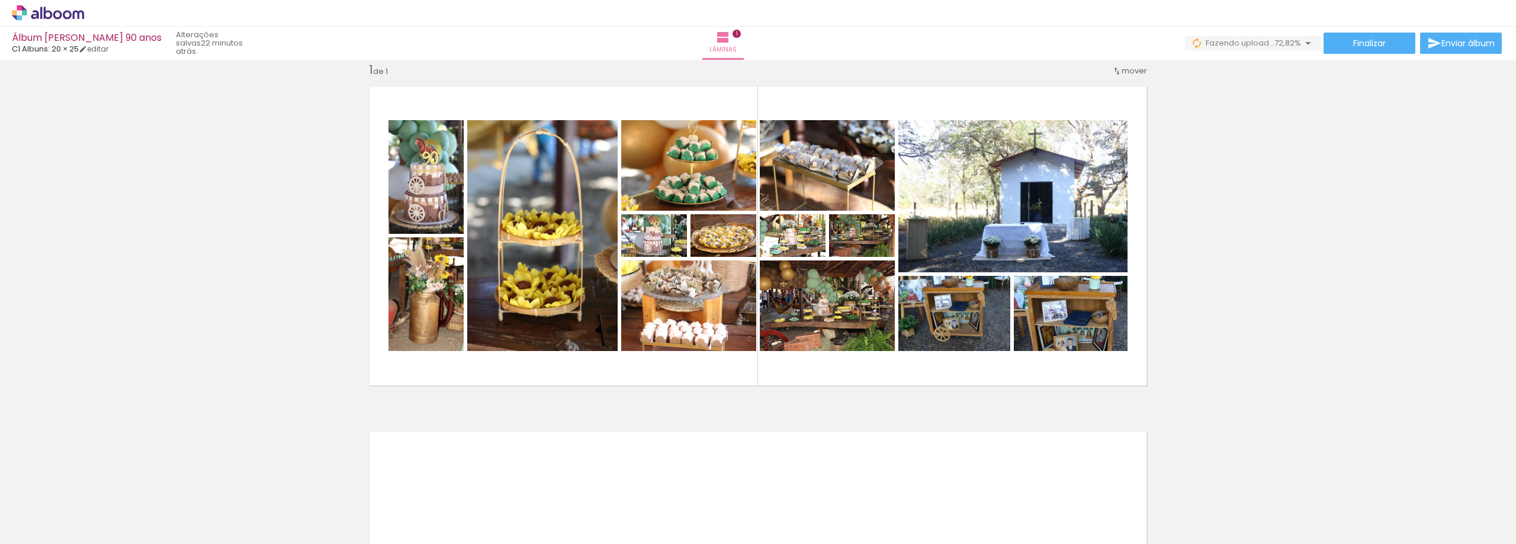
scroll to position [0, 0]
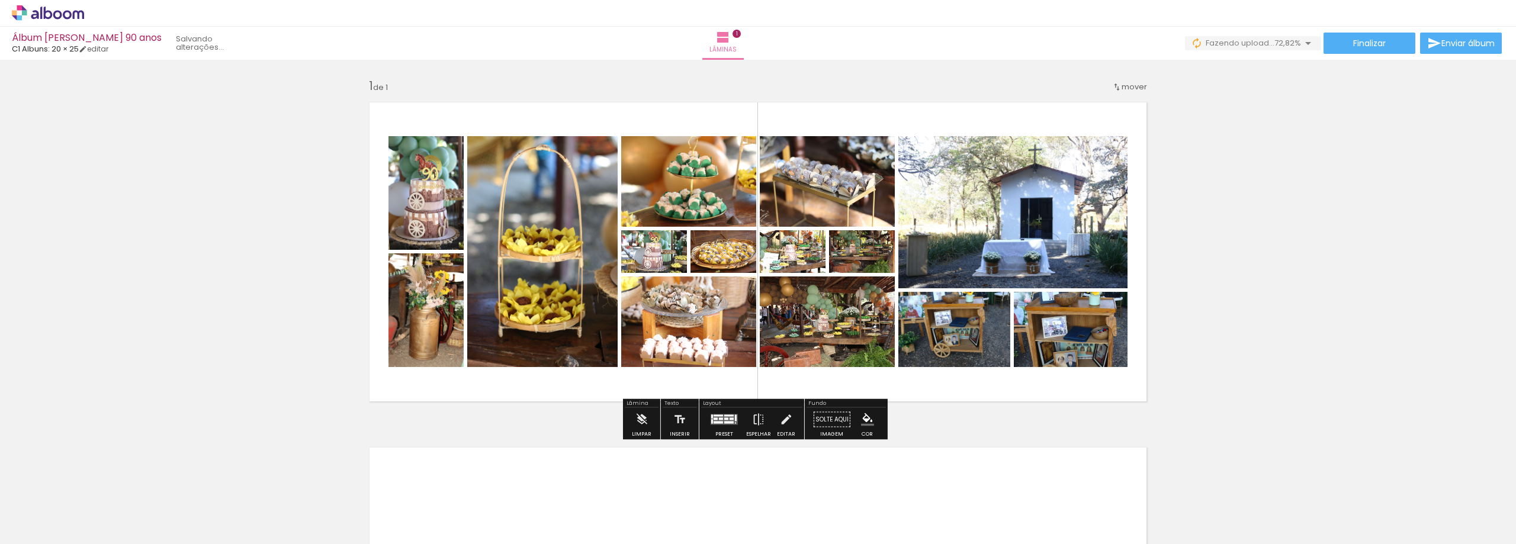
click at [725, 420] on div at bounding box center [726, 419] width 4 height 2
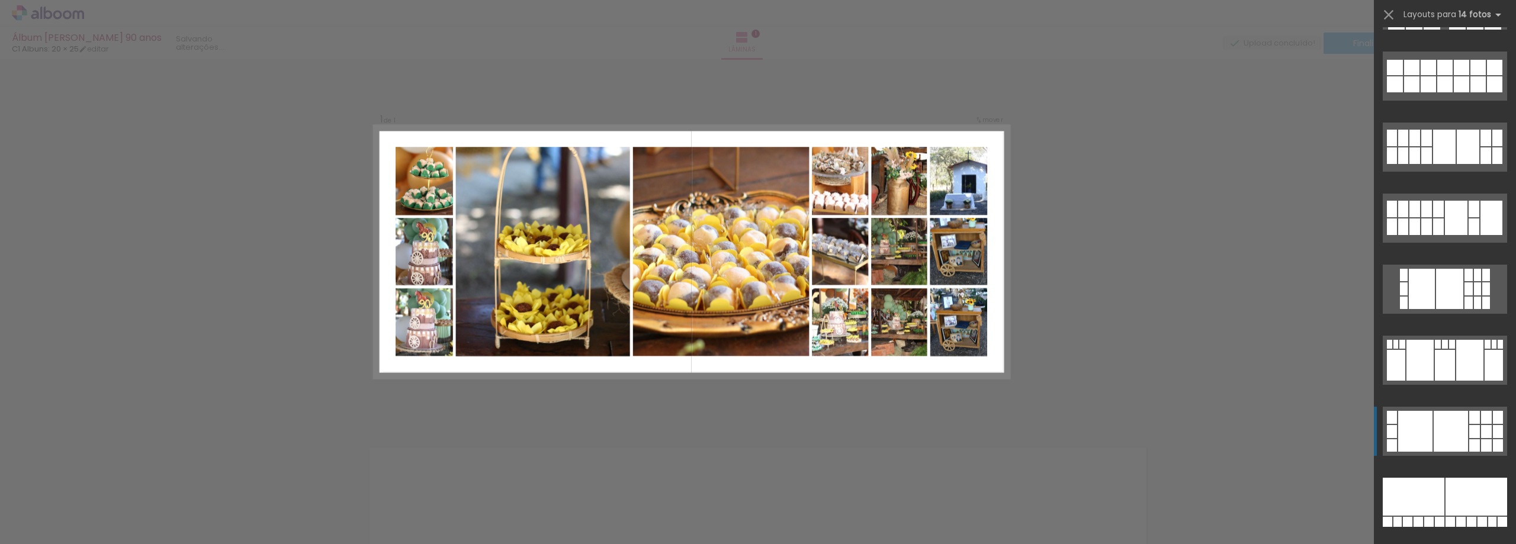
scroll to position [762, 0]
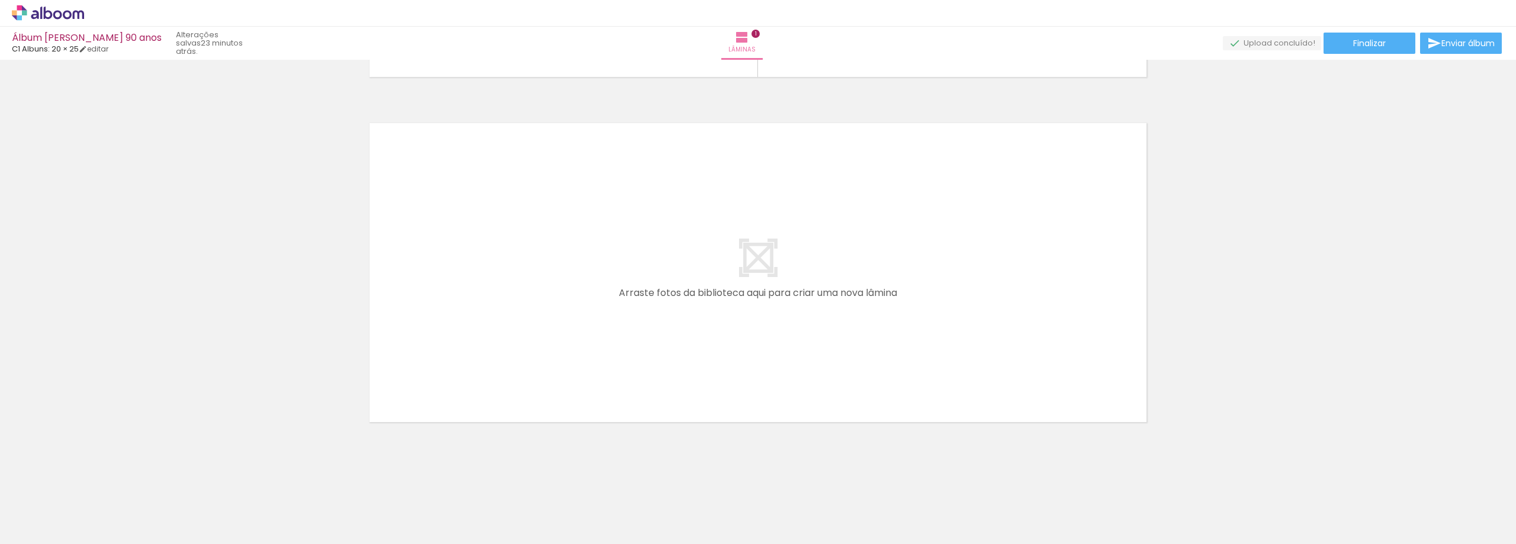
scroll to position [326, 0]
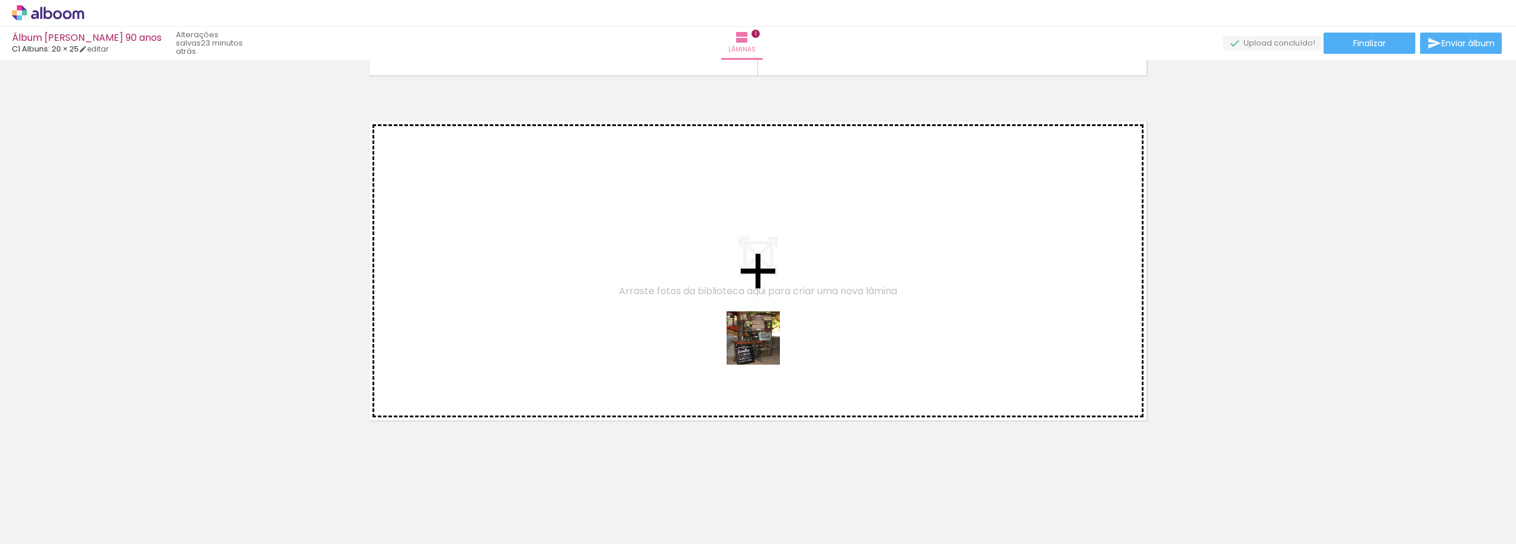
drag, startPoint x: 742, startPoint y: 483, endPoint x: 763, endPoint y: 311, distance: 173.5
click at [763, 311] on quentale-workspace at bounding box center [758, 272] width 1516 height 544
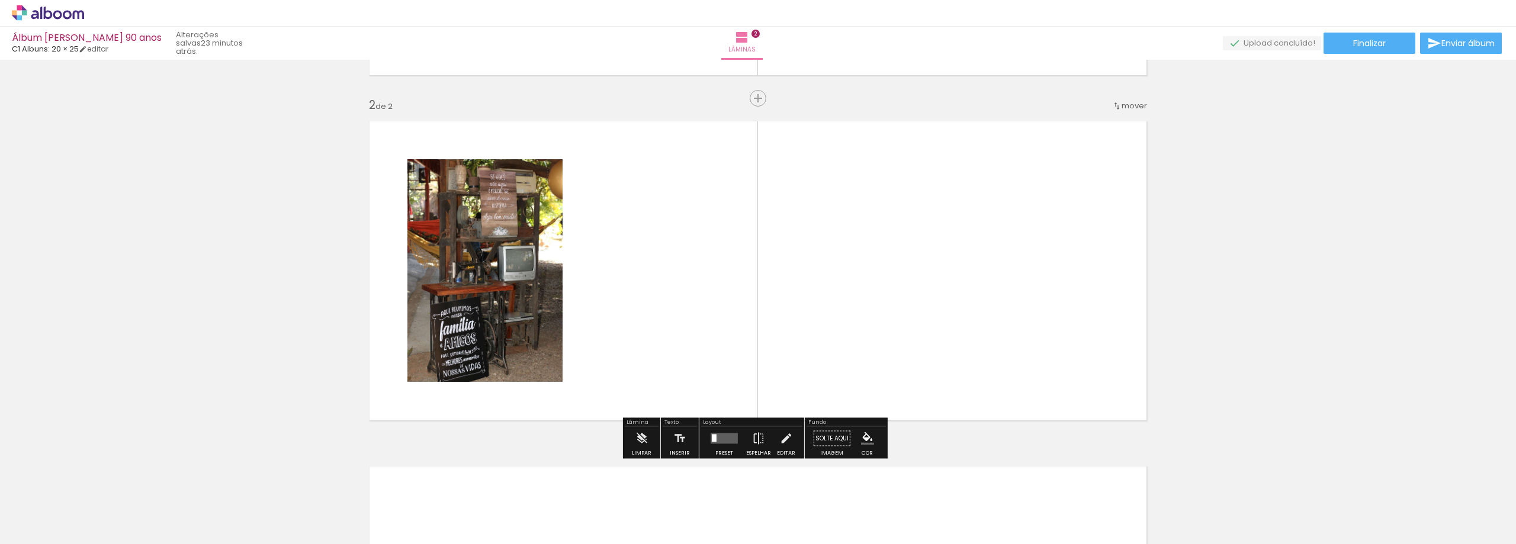
scroll to position [332, 0]
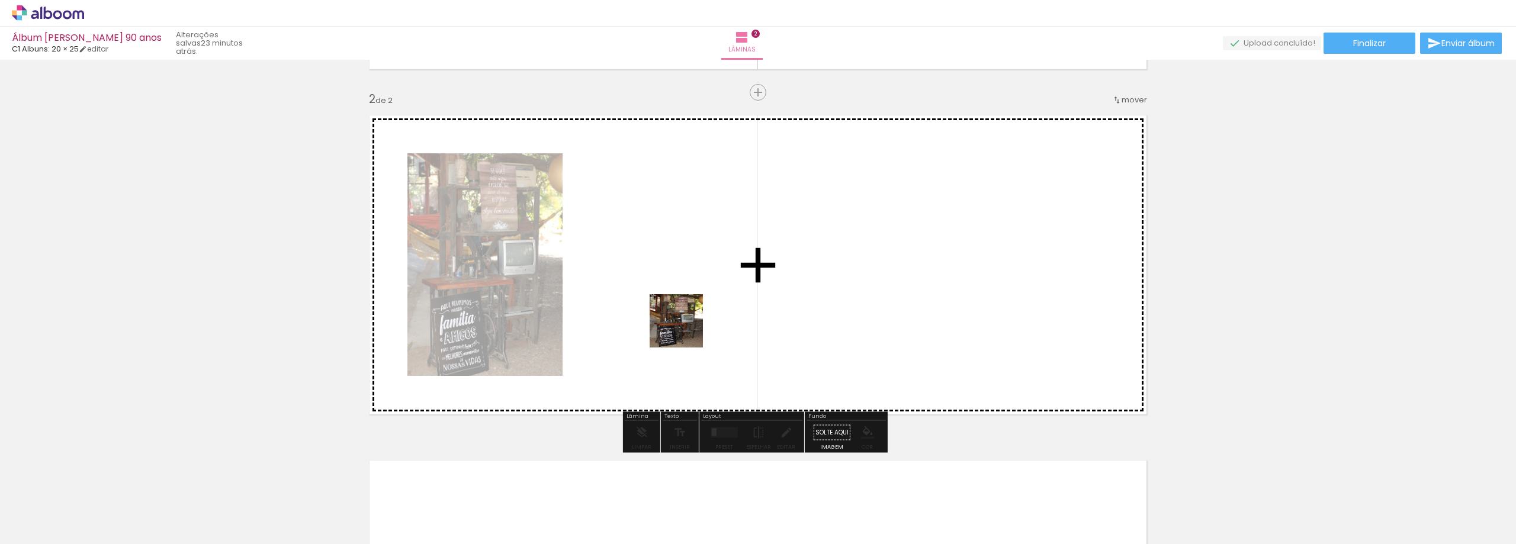
drag, startPoint x: 675, startPoint y: 456, endPoint x: 682, endPoint y: 285, distance: 171.8
click at [682, 285] on quentale-workspace at bounding box center [758, 272] width 1516 height 544
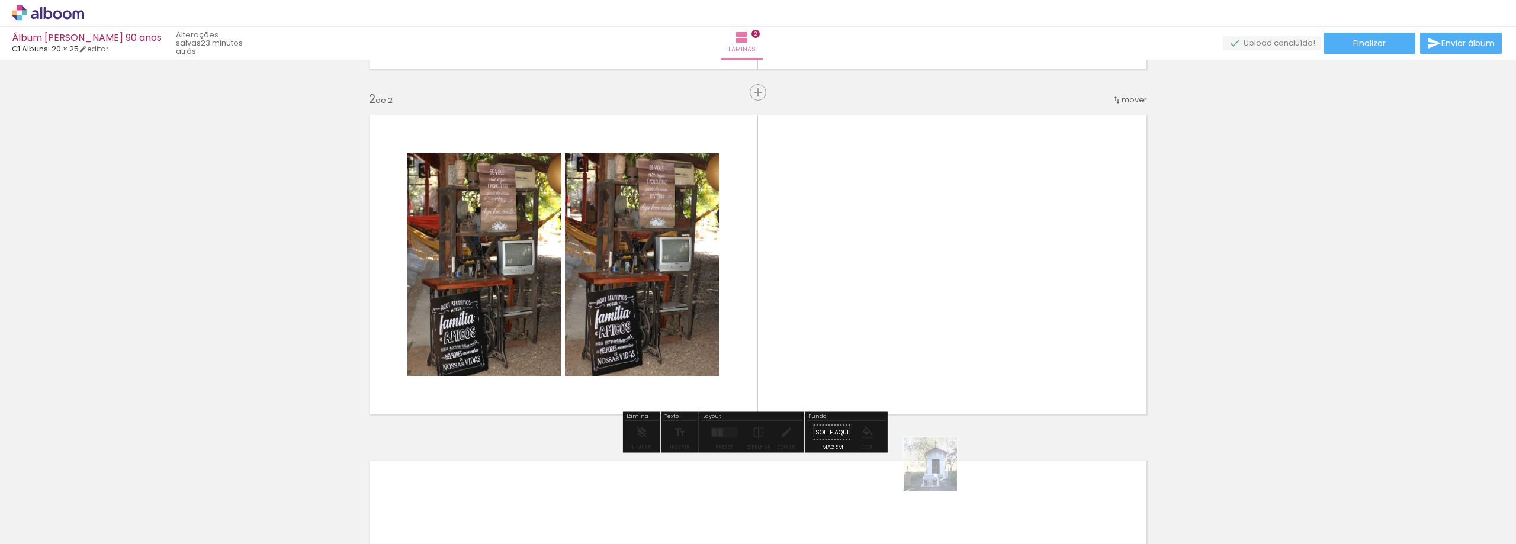
drag, startPoint x: 939, startPoint y: 473, endPoint x: 926, endPoint y: 372, distance: 102.1
click at [926, 372] on quentale-workspace at bounding box center [758, 272] width 1516 height 544
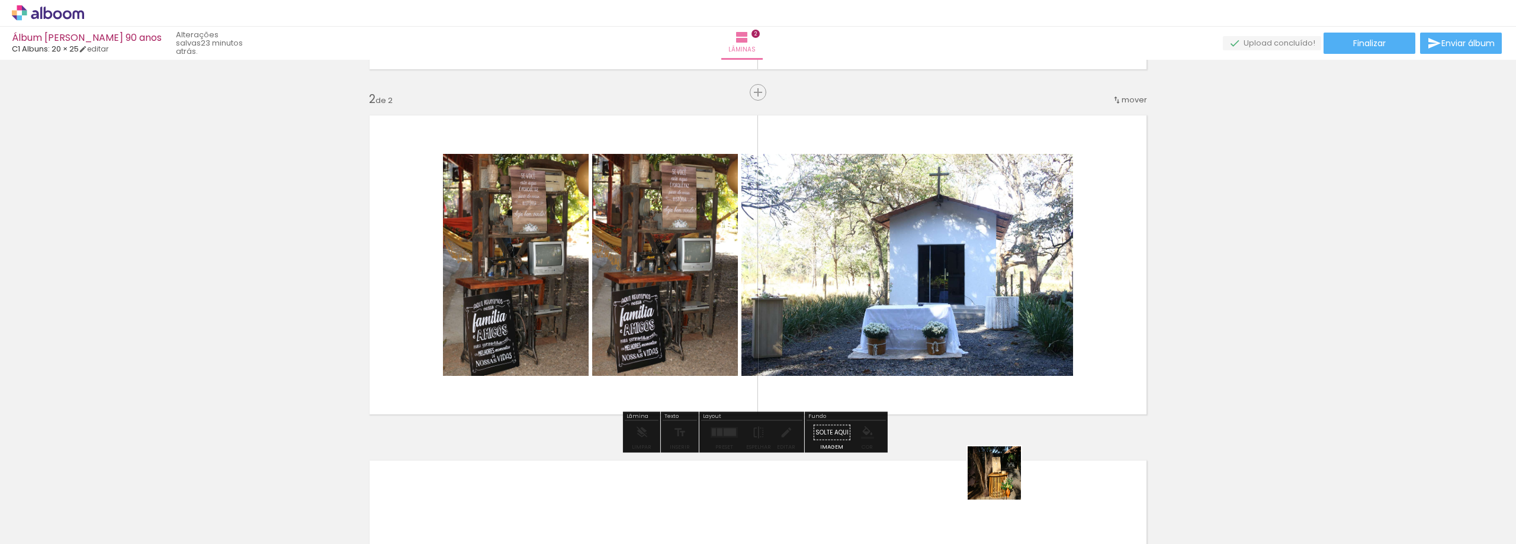
drag, startPoint x: 1003, startPoint y: 482, endPoint x: 979, endPoint y: 332, distance: 151.7
click at [979, 332] on quentale-workspace at bounding box center [758, 272] width 1516 height 544
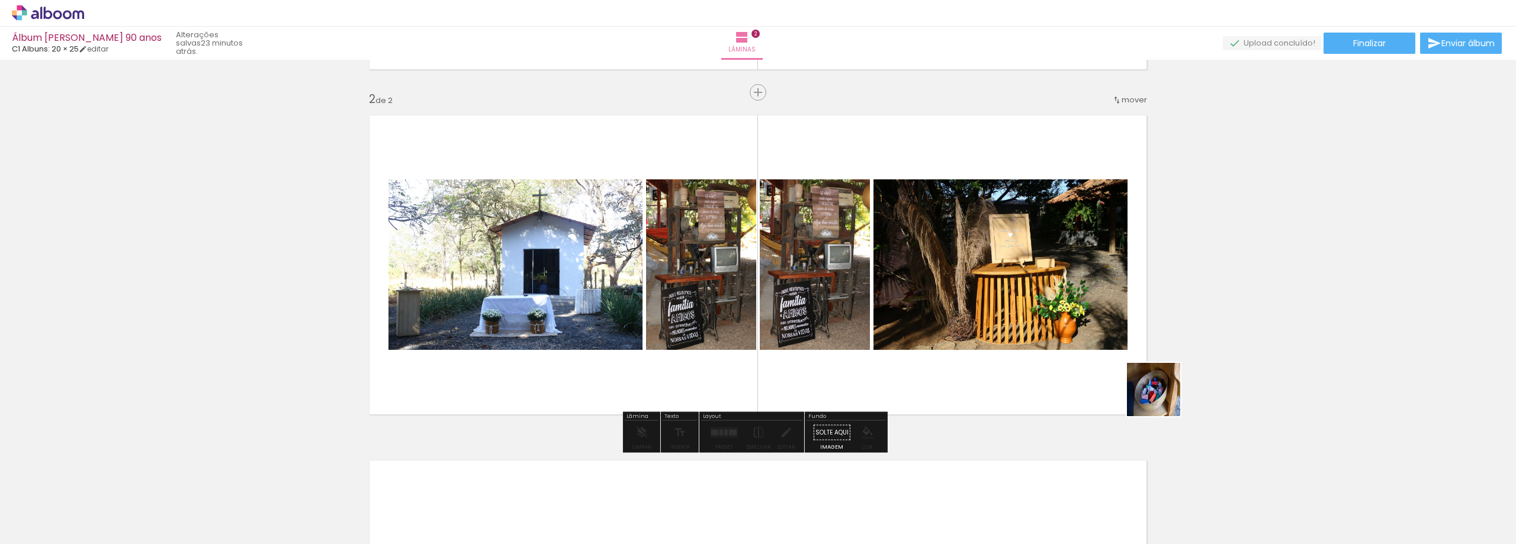
drag, startPoint x: 1244, startPoint y: 468, endPoint x: 1039, endPoint y: 323, distance: 251.4
click at [1039, 323] on quentale-workspace at bounding box center [758, 272] width 1516 height 544
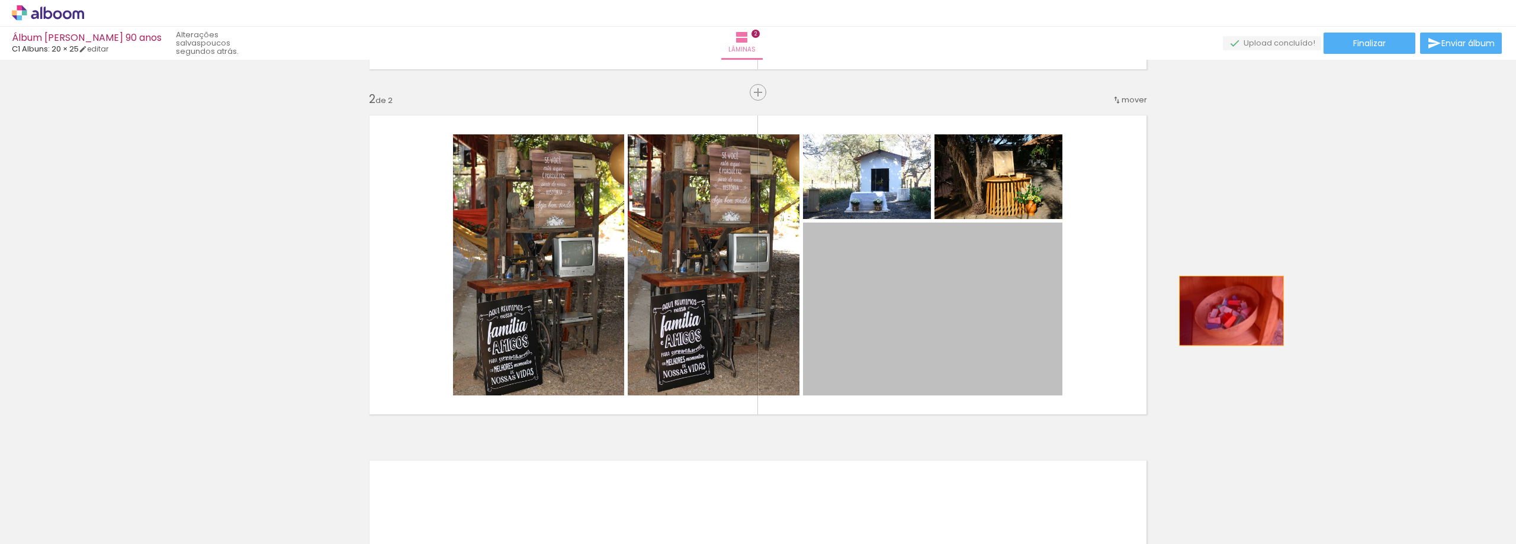
drag, startPoint x: 893, startPoint y: 317, endPoint x: 1390, endPoint y: 220, distance: 506.8
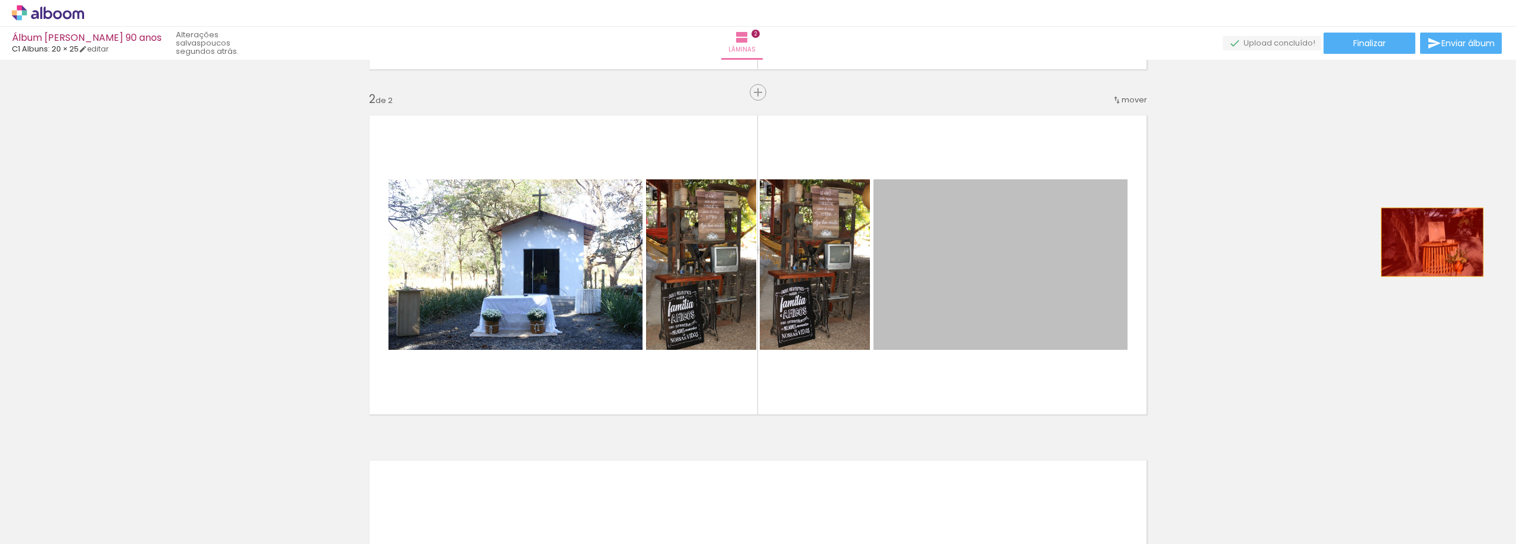
drag, startPoint x: 1066, startPoint y: 275, endPoint x: 1429, endPoint y: 226, distance: 366.2
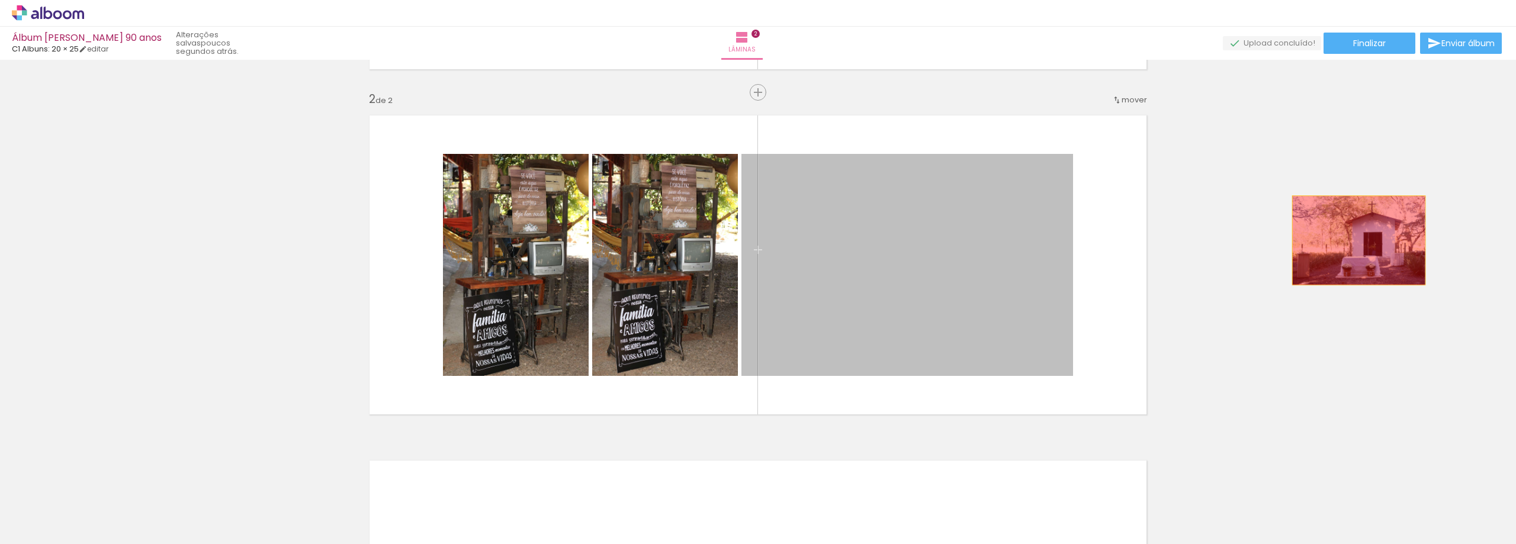
drag, startPoint x: 996, startPoint y: 253, endPoint x: 1404, endPoint y: 162, distance: 418.0
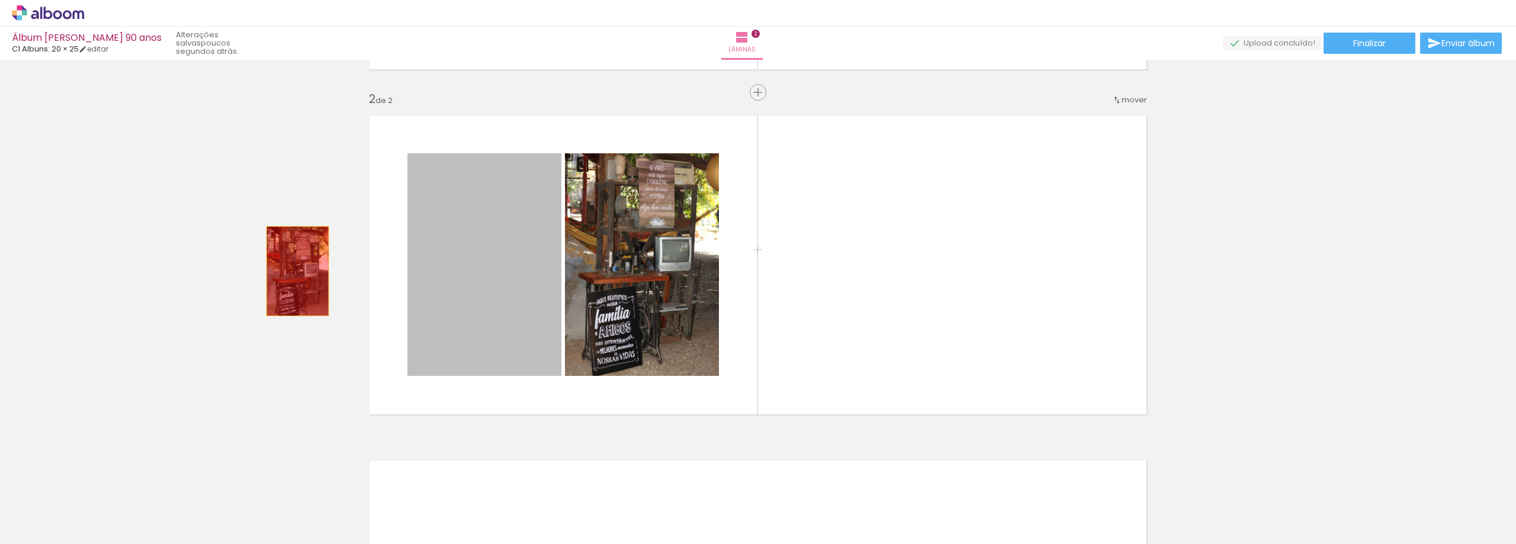
drag, startPoint x: 508, startPoint y: 242, endPoint x: 201, endPoint y: 244, distance: 307.3
click at [208, 248] on div "Inserir lâmina 1 de 2 Inserir lâmina 2 de 2" at bounding box center [758, 250] width 1516 height 1036
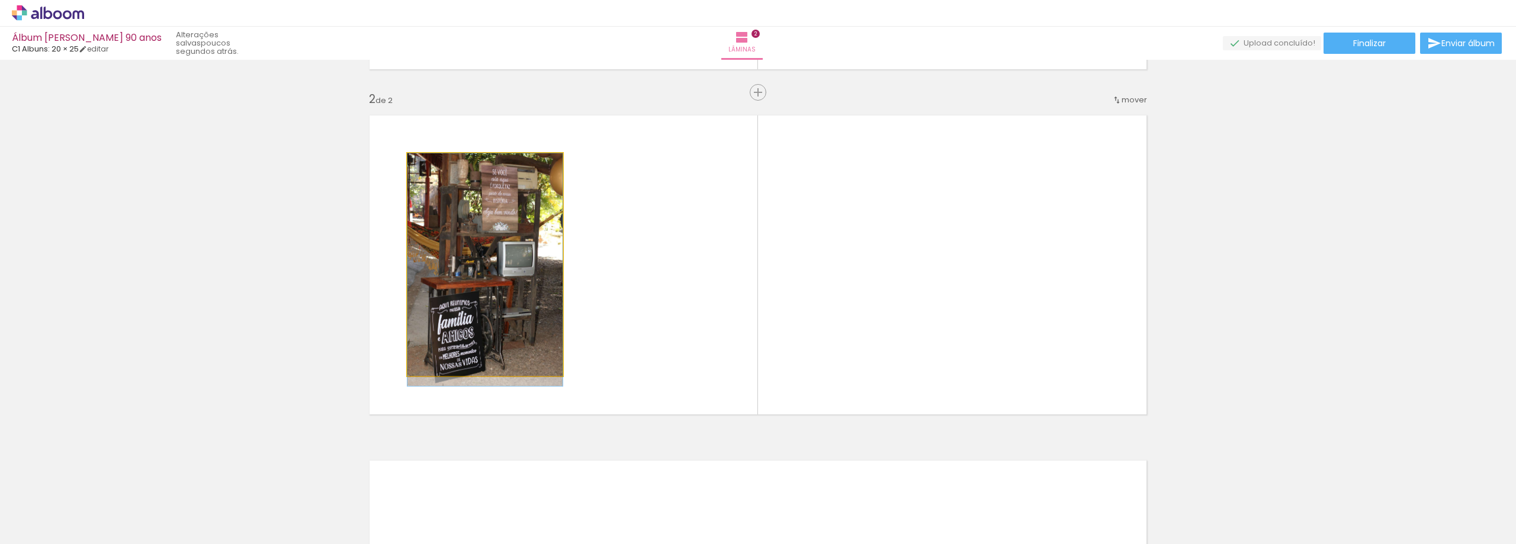
drag, startPoint x: 454, startPoint y: 224, endPoint x: 208, endPoint y: 297, distance: 256.3
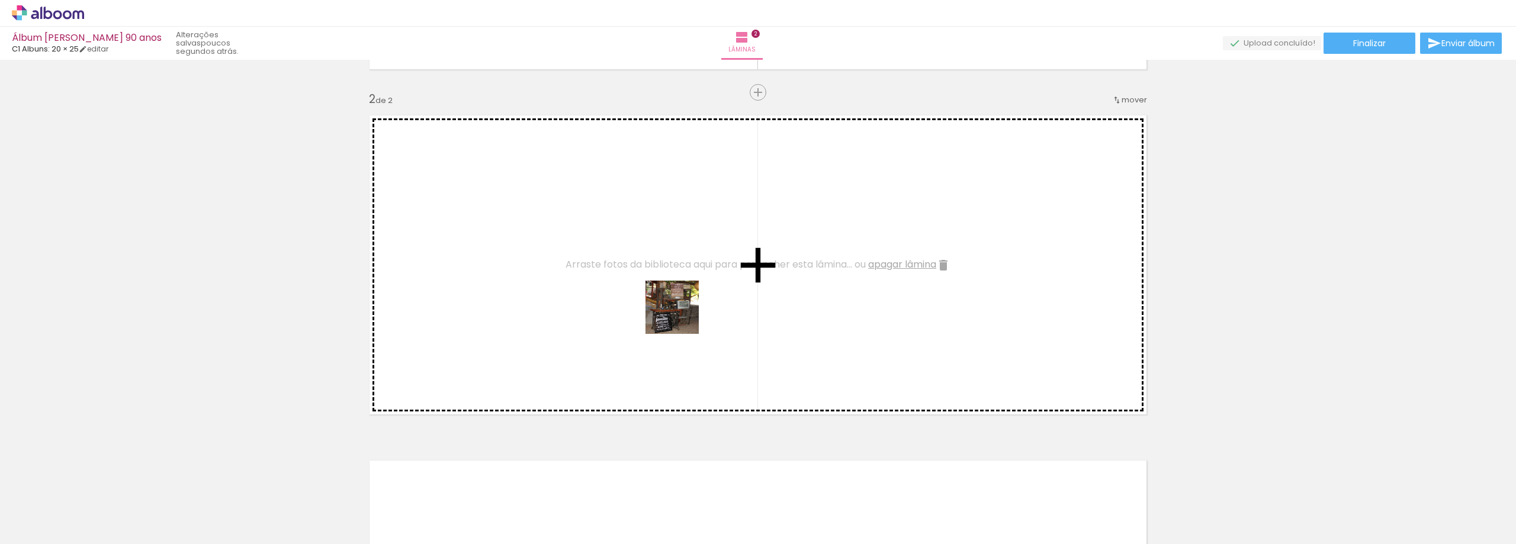
drag, startPoint x: 664, startPoint y: 507, endPoint x: 674, endPoint y: 290, distance: 217.5
click at [674, 290] on quentale-workspace at bounding box center [758, 272] width 1516 height 544
